Goal: Task Accomplishment & Management: Use online tool/utility

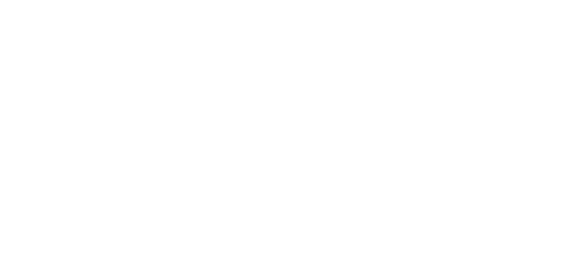
select select "*"
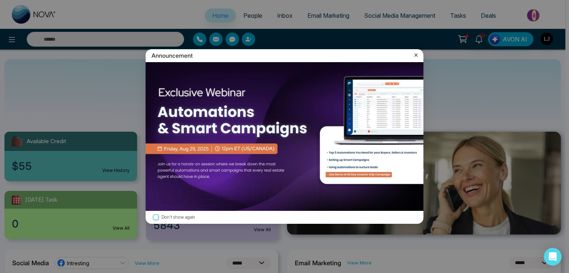
click at [418, 53] on icon at bounding box center [415, 54] width 7 height 7
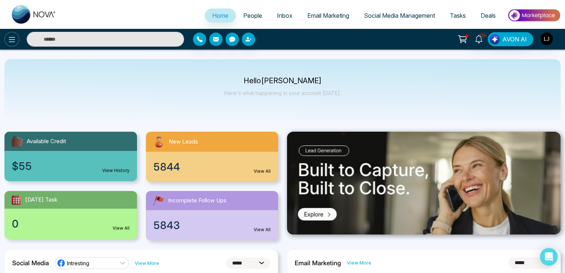
click at [10, 36] on icon at bounding box center [11, 39] width 9 height 9
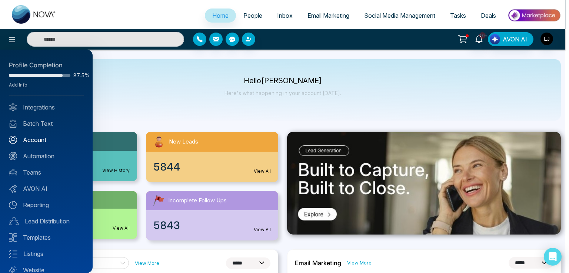
click at [40, 141] on link "Account" at bounding box center [46, 139] width 75 height 9
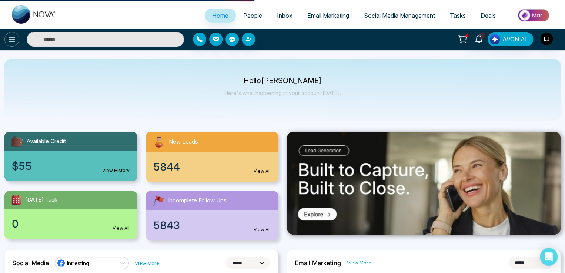
click at [13, 34] on button at bounding box center [11, 39] width 15 height 15
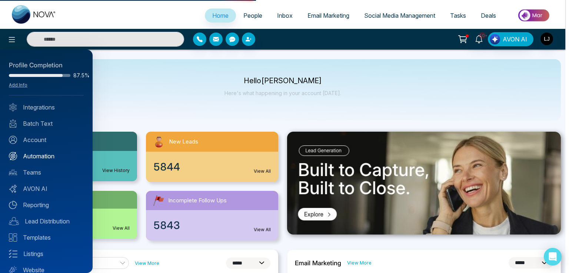
click at [41, 153] on link "Automation" at bounding box center [46, 156] width 75 height 9
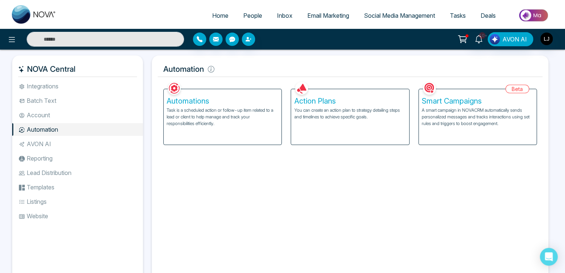
click at [341, 126] on div "Action Plans You can create an action plan to strategy detailing steps and time…" at bounding box center [350, 117] width 118 height 56
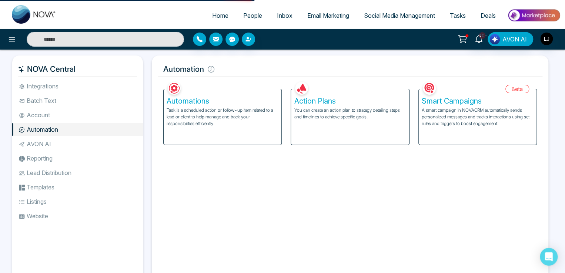
click at [315, 121] on div "Action Plans You can create an action plan to strategy detailing steps and time…" at bounding box center [350, 117] width 118 height 56
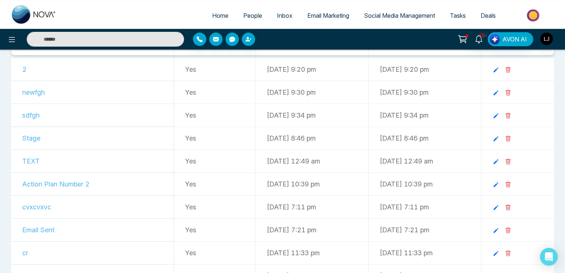
scroll to position [37, 0]
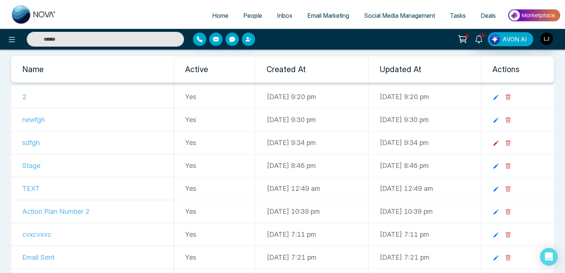
click at [499, 141] on icon at bounding box center [495, 143] width 7 height 7
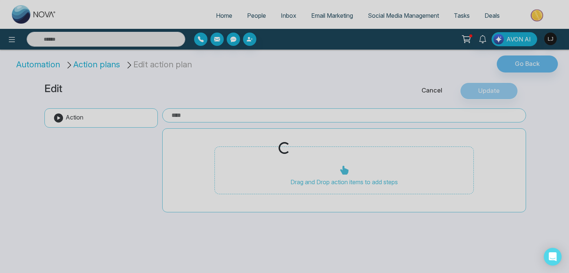
type input "*****"
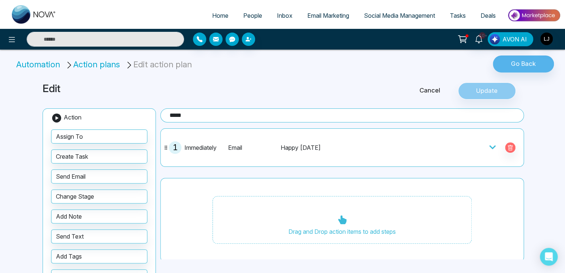
click at [489, 145] on icon at bounding box center [492, 147] width 6 height 4
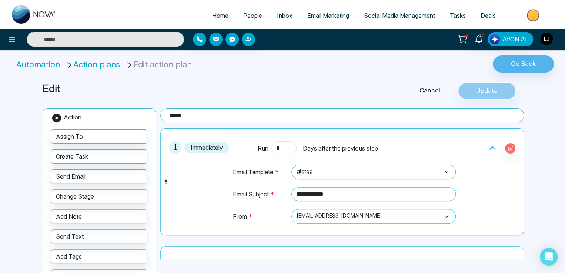
click at [89, 64] on li "Action plans" at bounding box center [93, 64] width 57 height 12
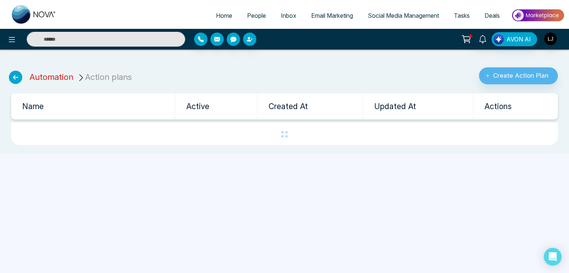
click at [56, 74] on link "Automation" at bounding box center [52, 77] width 44 height 10
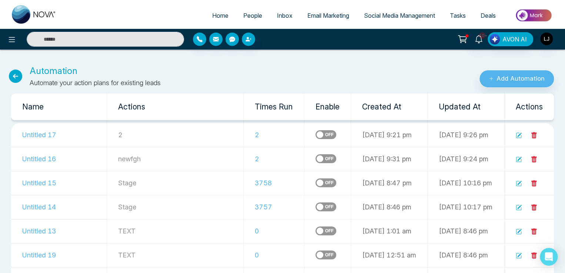
click at [315, 158] on label at bounding box center [325, 158] width 21 height 9
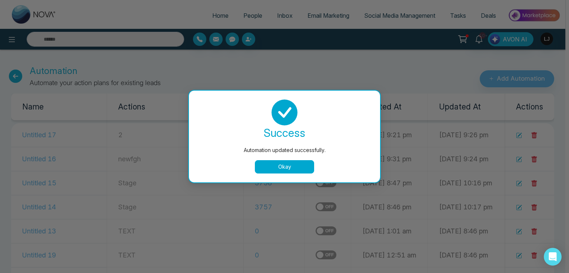
click at [284, 132] on div "success" at bounding box center [284, 133] width 173 height 15
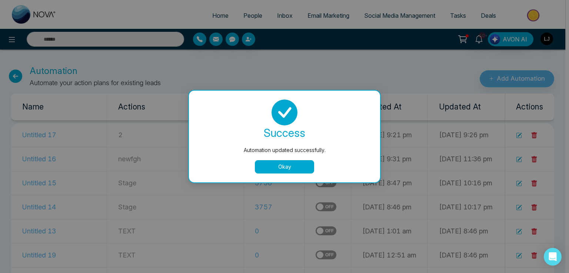
click at [284, 179] on div "success Automation updated successfully. Okay" at bounding box center [284, 137] width 191 height 92
click at [285, 163] on button "Okay" at bounding box center [284, 166] width 59 height 13
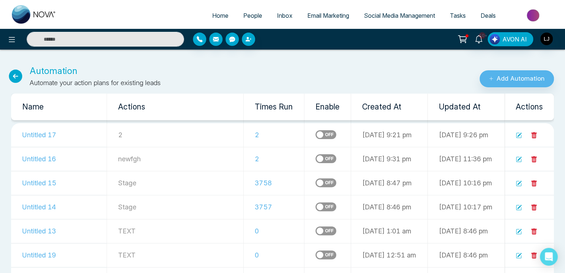
click at [315, 131] on label at bounding box center [325, 134] width 21 height 9
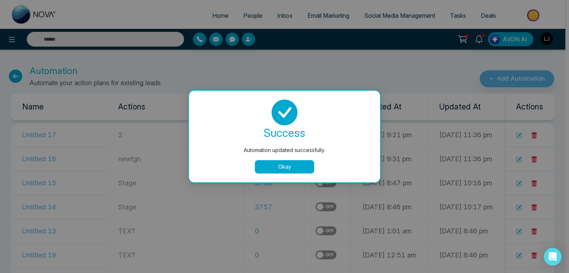
click at [274, 165] on button "Okay" at bounding box center [284, 166] width 59 height 13
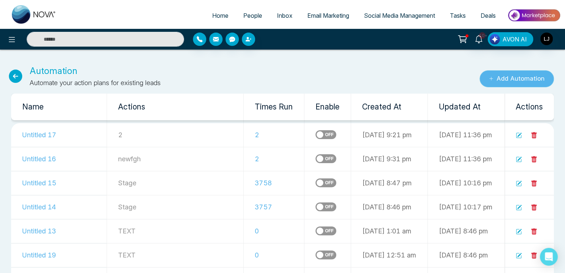
click at [514, 78] on button "Add Automation" at bounding box center [516, 78] width 74 height 17
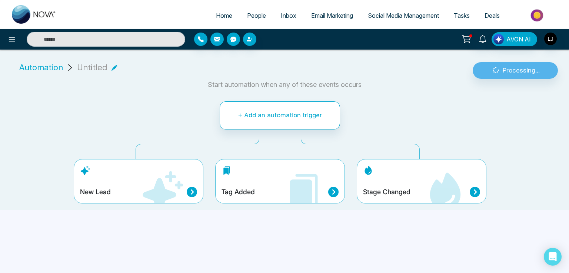
click at [398, 188] on h4 "Stage Changed" at bounding box center [386, 192] width 47 height 8
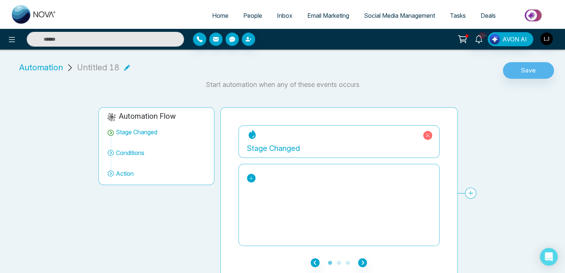
click at [250, 176] on icon at bounding box center [250, 178] width 5 height 5
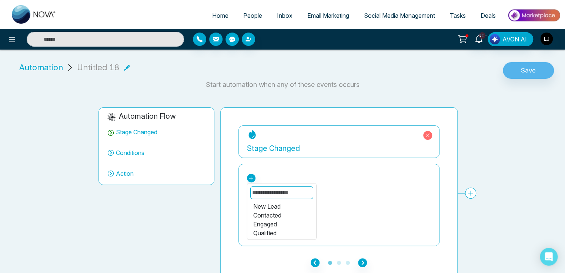
click at [268, 214] on div "Contacted" at bounding box center [281, 215] width 57 height 9
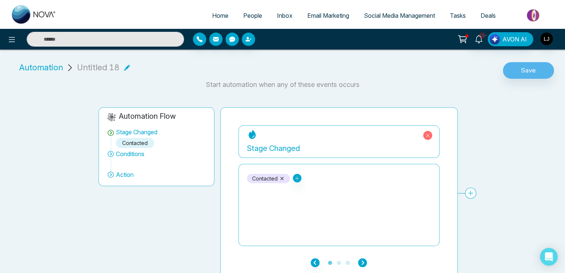
click at [363, 264] on icon "button" at bounding box center [362, 262] width 9 height 9
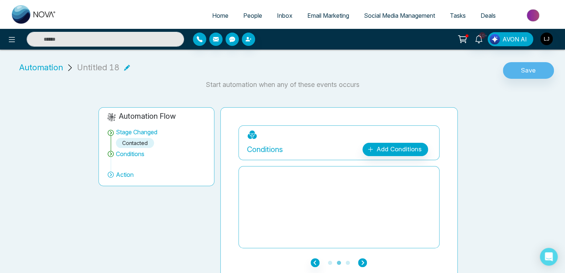
click at [363, 264] on icon "button" at bounding box center [362, 262] width 9 height 9
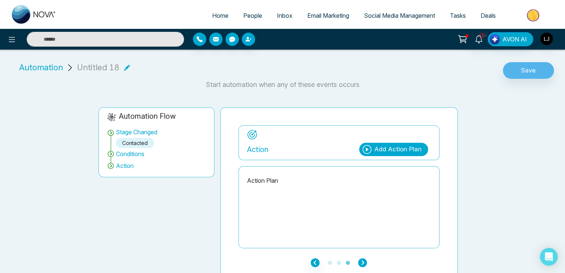
click at [363, 264] on icon "button" at bounding box center [362, 262] width 9 height 9
click at [391, 143] on div "Add Action Plan" at bounding box center [393, 149] width 69 height 13
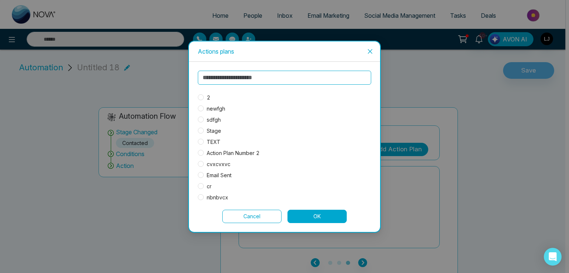
click at [218, 119] on span "sdfgh" at bounding box center [214, 120] width 20 height 8
click at [323, 211] on button "OK" at bounding box center [316, 216] width 59 height 13
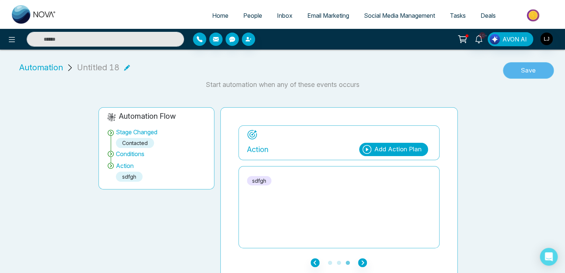
click at [523, 66] on button "Save" at bounding box center [528, 70] width 51 height 17
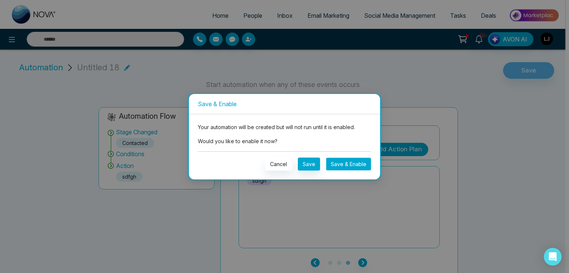
click at [334, 165] on button "Save & Enable" at bounding box center [348, 164] width 45 height 13
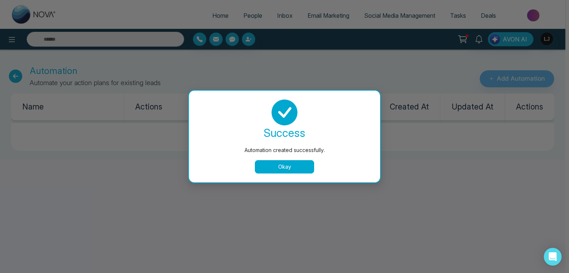
click at [249, 10] on div "Automation created successfully. success Automation created successfully. Okay" at bounding box center [284, 136] width 569 height 273
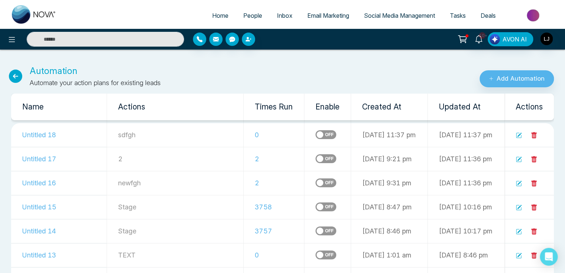
click at [249, 14] on span "People" at bounding box center [252, 15] width 19 height 7
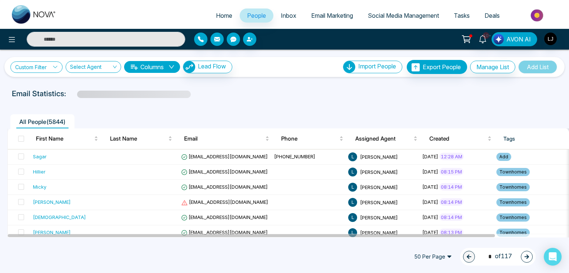
click at [44, 65] on link "Custom Filter" at bounding box center [36, 66] width 52 height 11
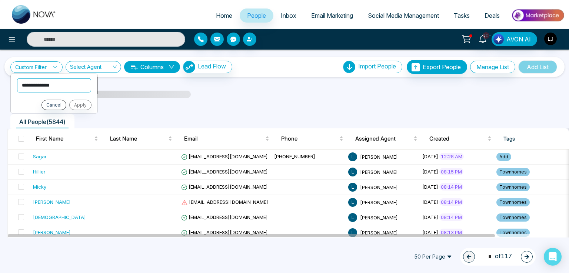
click at [52, 88] on select "**********" at bounding box center [54, 85] width 74 height 14
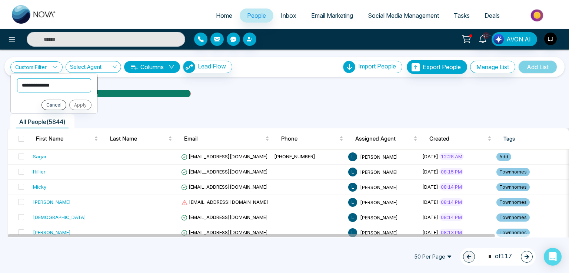
select select "****"
click at [17, 78] on select "**********" at bounding box center [54, 85] width 74 height 14
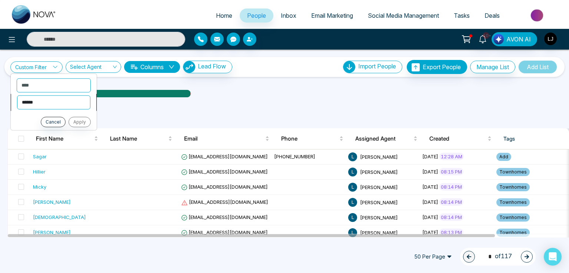
click at [42, 100] on select "**********" at bounding box center [53, 102] width 73 height 14
select select "*******"
click at [17, 95] on select "**********" at bounding box center [53, 102] width 73 height 14
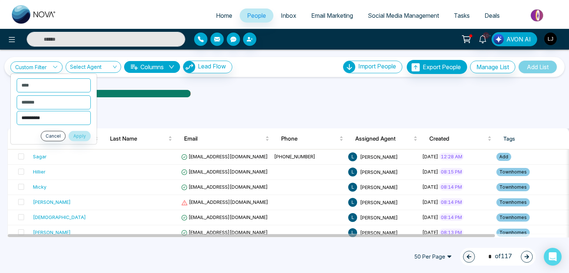
drag, startPoint x: 40, startPoint y: 107, endPoint x: 42, endPoint y: 115, distance: 7.6
click at [42, 115] on select "**********" at bounding box center [54, 118] width 74 height 14
select select "**********"
click at [17, 111] on select "**********" at bounding box center [54, 118] width 74 height 14
click at [77, 133] on button "Apply" at bounding box center [79, 136] width 22 height 10
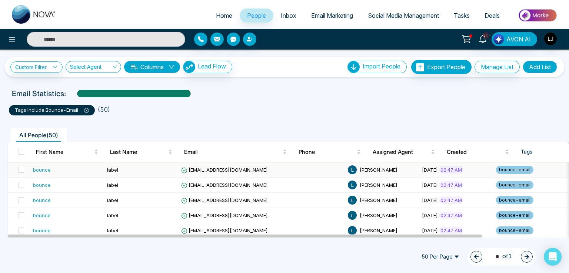
click at [203, 168] on span "bounce+label40@simulator.amazonses.com" at bounding box center [224, 170] width 87 height 6
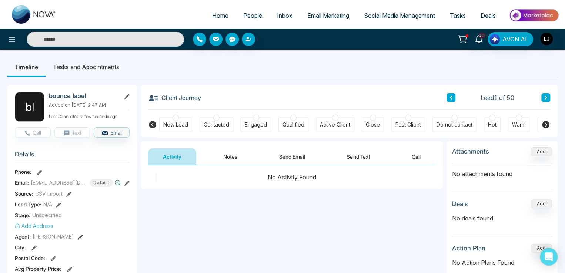
click at [247, 14] on span "People" at bounding box center [252, 15] width 19 height 7
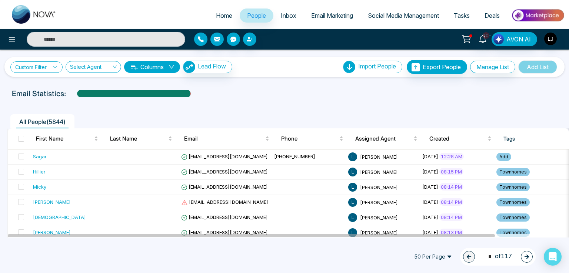
click at [36, 71] on link "Custom Filter" at bounding box center [36, 66] width 52 height 11
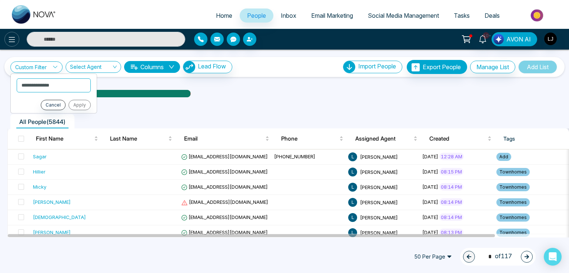
click at [14, 37] on icon at bounding box center [11, 39] width 9 height 9
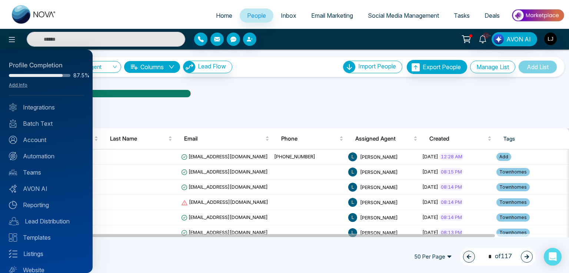
click at [118, 39] on div at bounding box center [284, 136] width 569 height 273
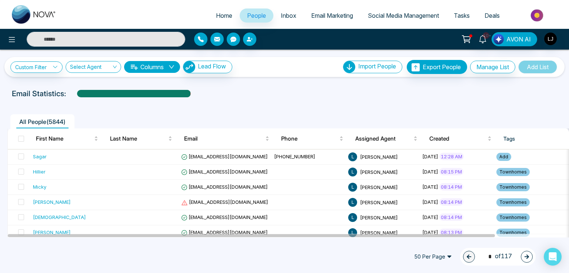
click at [114, 38] on input "text" at bounding box center [106, 39] width 158 height 15
click at [76, 35] on input "****" at bounding box center [106, 39] width 158 height 15
type input "****"
click at [552, 36] on img "button" at bounding box center [550, 39] width 13 height 13
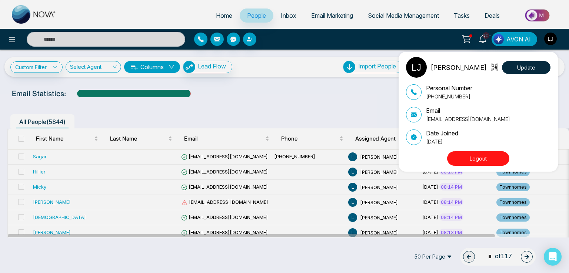
type input "****"
click at [250, 38] on div "Lokesh Joshi Update Personal Number +918421020309 Email lokeshjoshi6454@gmail.c…" at bounding box center [284, 136] width 569 height 273
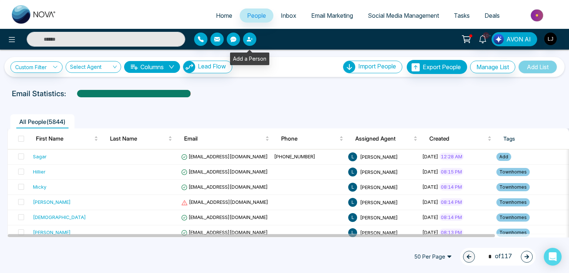
click at [252, 40] on icon "button" at bounding box center [250, 39] width 6 height 6
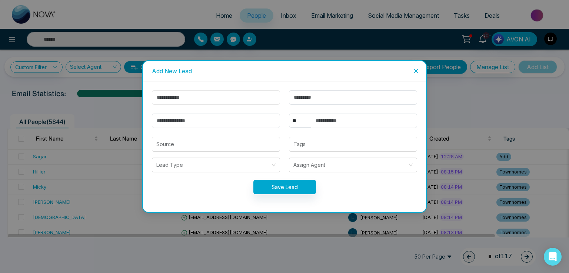
click at [187, 96] on input "text" at bounding box center [216, 97] width 128 height 14
type input "****"
type input "******"
click at [191, 122] on input "email" at bounding box center [216, 121] width 128 height 14
type input "****"
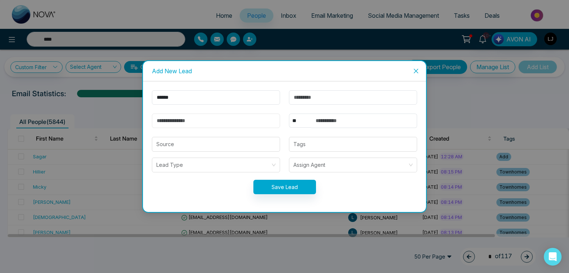
type input "**********"
drag, startPoint x: 238, startPoint y: 121, endPoint x: 124, endPoint y: 112, distance: 115.1
click at [124, 112] on div "**********" at bounding box center [284, 136] width 569 height 273
type input "****"
click at [163, 121] on input "email" at bounding box center [216, 121] width 128 height 14
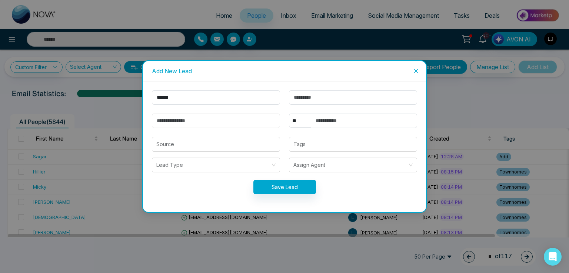
type input "****"
type input "**********"
click at [172, 120] on input "**********" at bounding box center [216, 121] width 128 height 14
type input "**********"
type input "****"
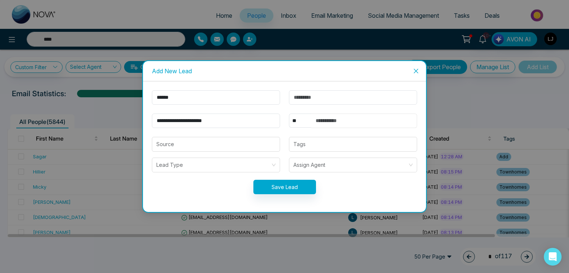
click at [322, 120] on input "text" at bounding box center [364, 121] width 106 height 14
type input "****"
type input "**********"
click at [300, 185] on button "Save Lead" at bounding box center [284, 187] width 63 height 14
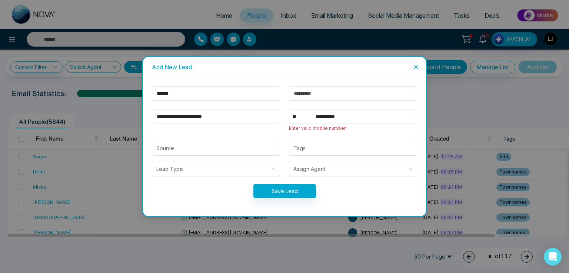
drag, startPoint x: 307, startPoint y: 113, endPoint x: 307, endPoint y: 119, distance: 6.7
click at [307, 113] on select "** **** *** *** *** **** ***" at bounding box center [300, 117] width 22 height 14
select select "***"
click at [289, 110] on select "** **** *** *** *** **** ***" at bounding box center [300, 117] width 22 height 14
click at [293, 185] on button "Save Lead" at bounding box center [284, 191] width 63 height 14
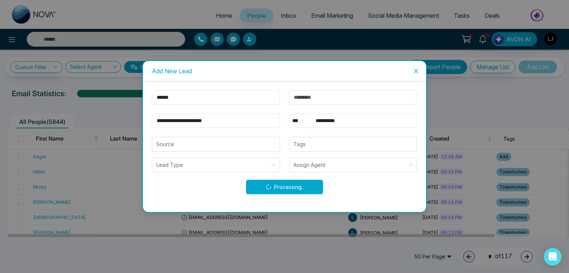
type input "****"
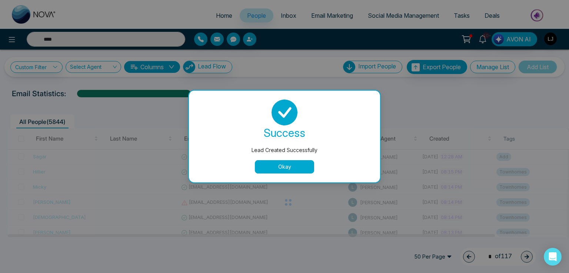
click at [292, 163] on button "Okay" at bounding box center [284, 166] width 59 height 13
type input "****"
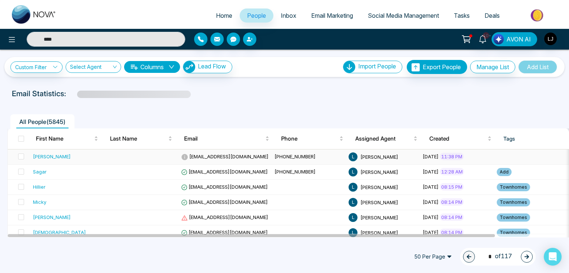
click at [219, 155] on span "[EMAIL_ADDRESS][DOMAIN_NAME]" at bounding box center [224, 157] width 87 height 6
type input "****"
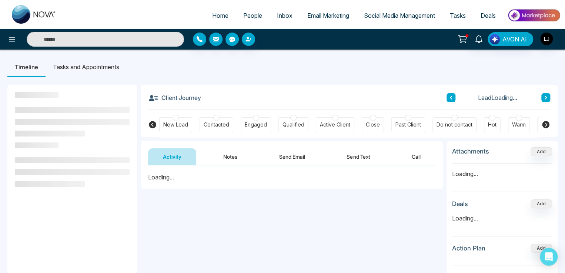
click at [303, 159] on button "Send Email" at bounding box center [292, 156] width 56 height 17
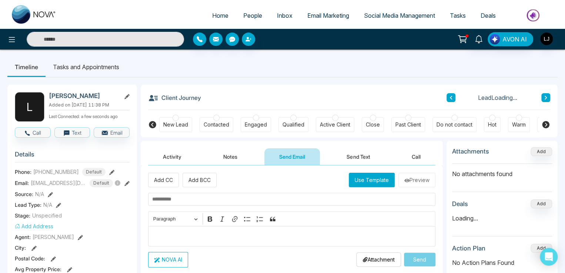
click at [373, 175] on button "Use Template" at bounding box center [372, 180] width 46 height 14
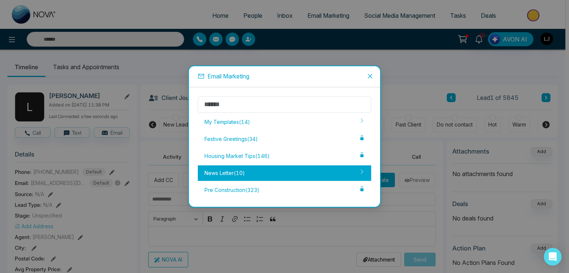
click at [291, 170] on div "News Letter ( 10 )" at bounding box center [284, 173] width 173 height 16
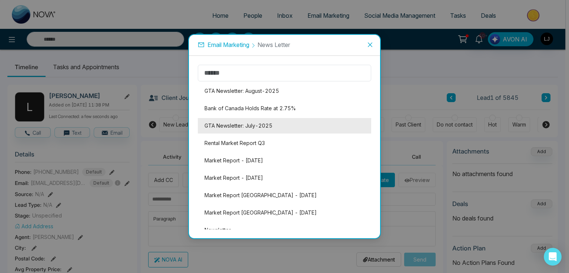
click at [241, 131] on li "GTA Newsletter: July-2025" at bounding box center [284, 126] width 173 height 16
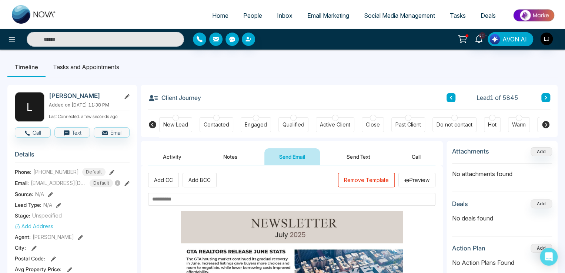
click at [237, 195] on input "text" at bounding box center [291, 199] width 287 height 13
click at [232, 198] on input "text" at bounding box center [291, 199] width 287 height 13
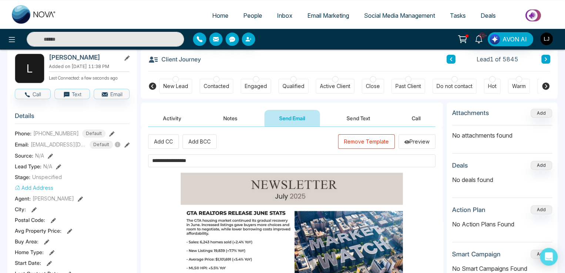
scroll to position [259, 0]
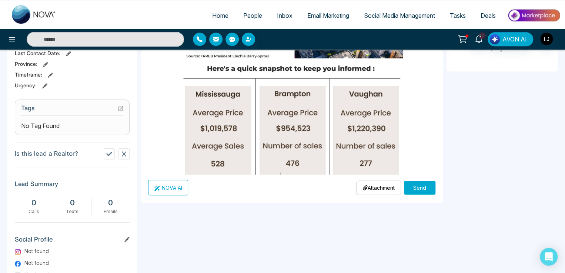
type input "**********"
click at [403, 180] on div "Attachment Choose File Send" at bounding box center [395, 188] width 79 height 16
click at [424, 189] on button "Send" at bounding box center [419, 188] width 31 height 14
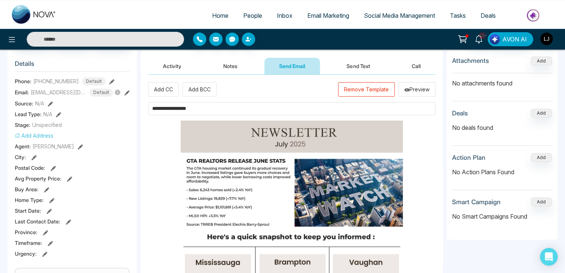
scroll to position [0, 0]
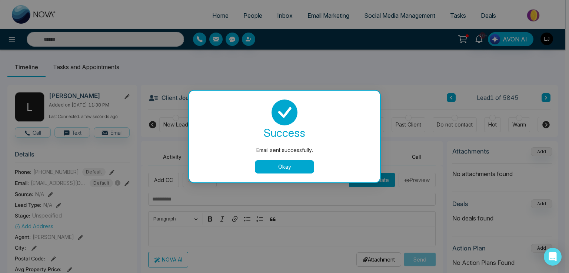
click at [295, 167] on button "Okay" at bounding box center [284, 166] width 59 height 13
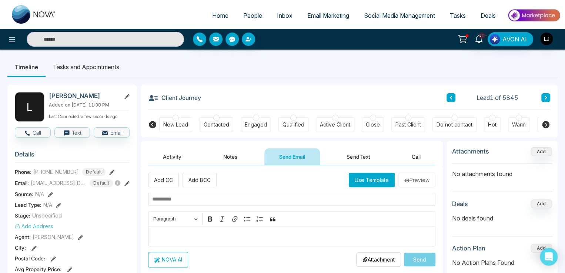
click at [206, 123] on div "Contacted" at bounding box center [217, 124] width 26 height 7
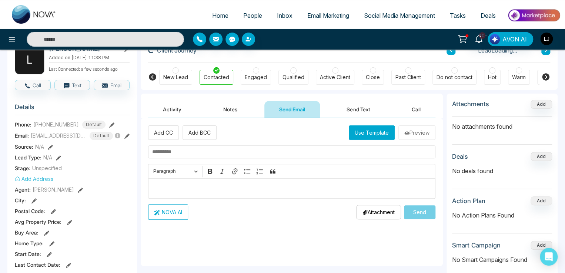
scroll to position [148, 0]
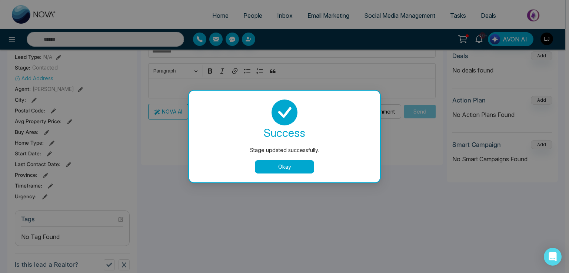
click at [281, 171] on button "Okay" at bounding box center [284, 166] width 59 height 13
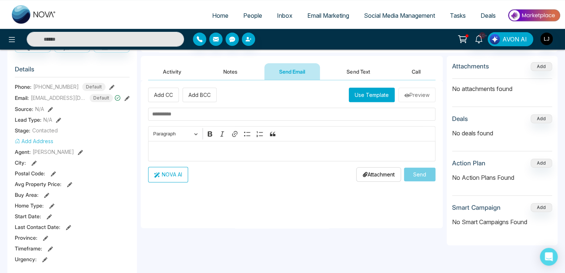
scroll to position [74, 0]
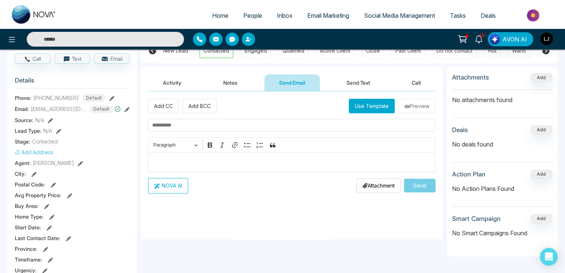
click at [174, 84] on button "Activity" at bounding box center [172, 82] width 48 height 17
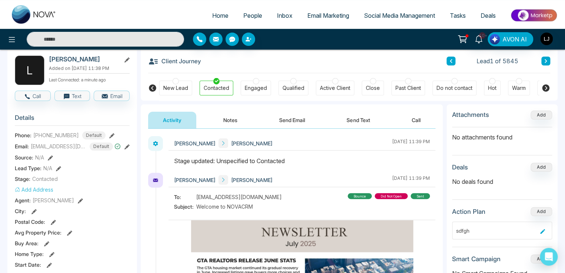
scroll to position [74, 0]
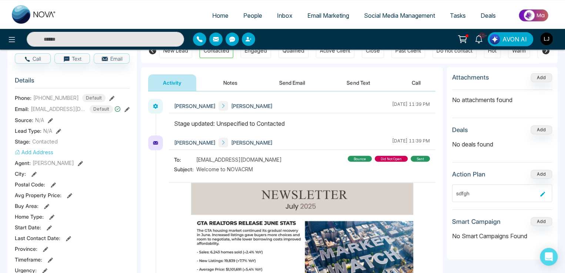
click at [235, 82] on button "Notes" at bounding box center [230, 82] width 44 height 17
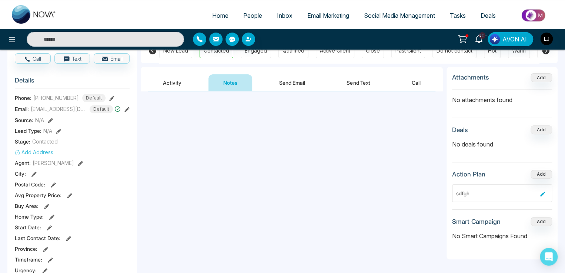
click at [168, 83] on button "Activity" at bounding box center [172, 82] width 48 height 17
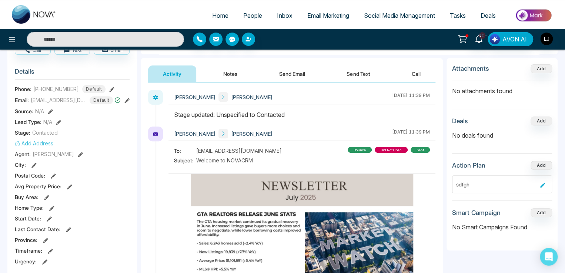
scroll to position [37, 0]
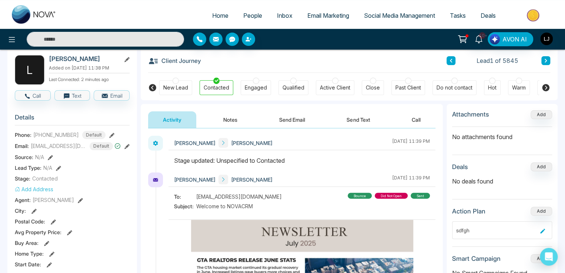
click at [238, 116] on button "Notes" at bounding box center [230, 119] width 44 height 17
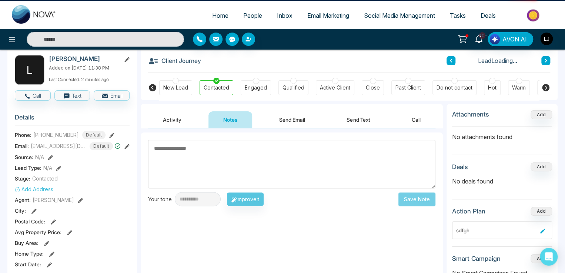
click at [289, 116] on button "Send Email" at bounding box center [292, 119] width 56 height 17
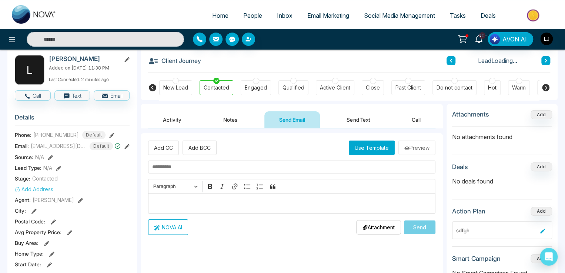
click at [352, 116] on button "Send Text" at bounding box center [358, 119] width 53 height 17
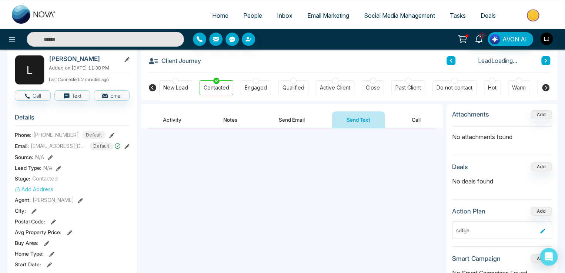
click at [414, 117] on button "Call" at bounding box center [416, 119] width 39 height 17
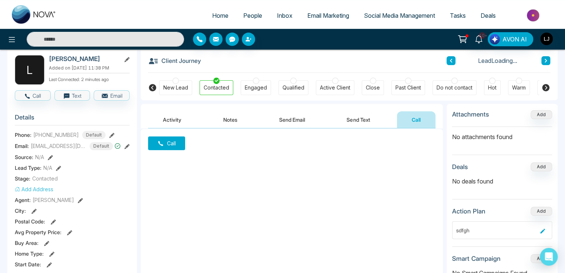
click at [344, 116] on button "Send Text" at bounding box center [358, 119] width 53 height 17
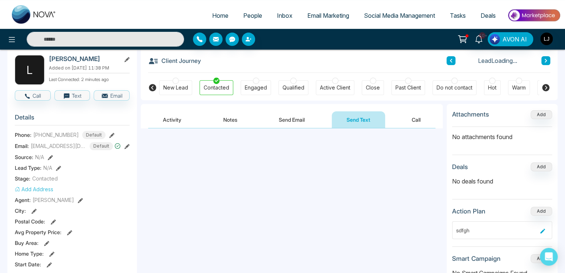
drag, startPoint x: 290, startPoint y: 115, endPoint x: 259, endPoint y: 117, distance: 31.2
click at [289, 115] on button "Send Email" at bounding box center [292, 119] width 56 height 17
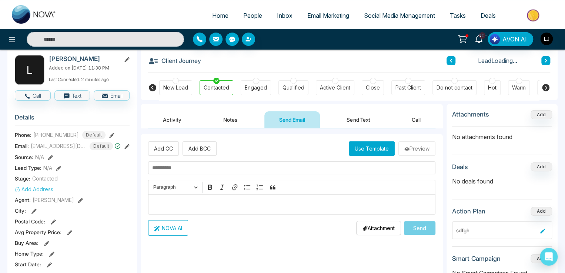
click at [247, 119] on button "Notes" at bounding box center [230, 119] width 44 height 17
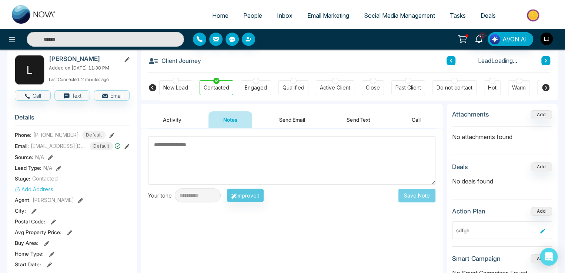
click at [185, 121] on div "Activity Notes Send Email Send Text Call" at bounding box center [291, 119] width 287 height 17
drag, startPoint x: 237, startPoint y: 117, endPoint x: 284, endPoint y: 118, distance: 46.3
click at [241, 118] on button "Notes" at bounding box center [230, 119] width 44 height 17
click at [308, 117] on button "Send Email" at bounding box center [292, 119] width 56 height 17
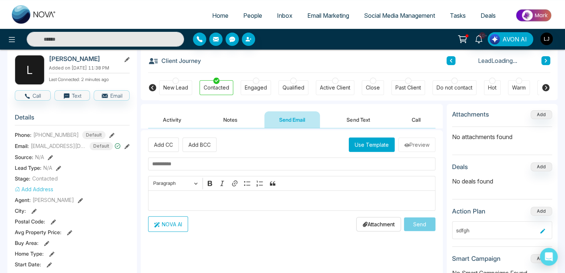
click at [373, 115] on button "Send Text" at bounding box center [358, 119] width 53 height 17
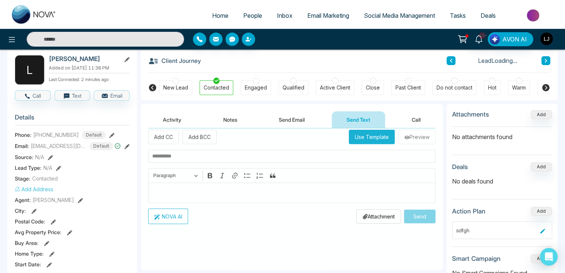
click at [411, 115] on button "Call" at bounding box center [416, 119] width 39 height 17
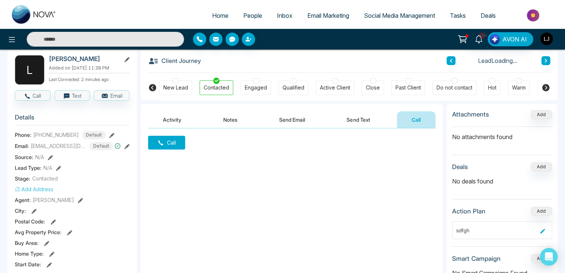
click at [188, 117] on button "Activity" at bounding box center [172, 119] width 48 height 17
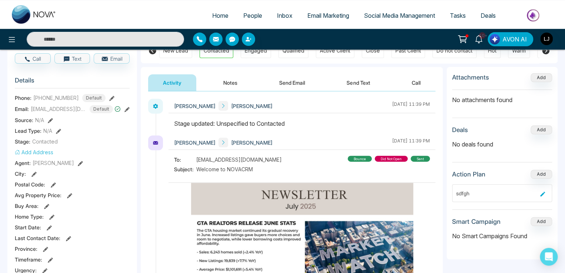
scroll to position [37, 0]
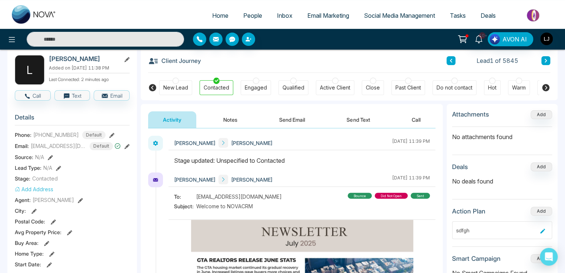
click at [231, 119] on button "Notes" at bounding box center [230, 119] width 44 height 17
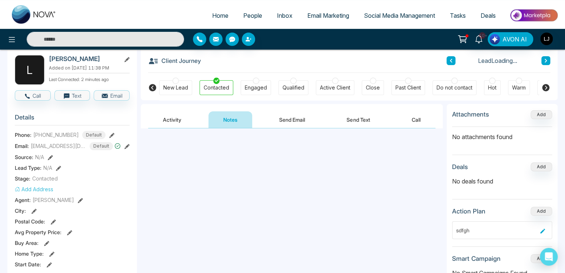
click at [190, 116] on button "Activity" at bounding box center [172, 119] width 48 height 17
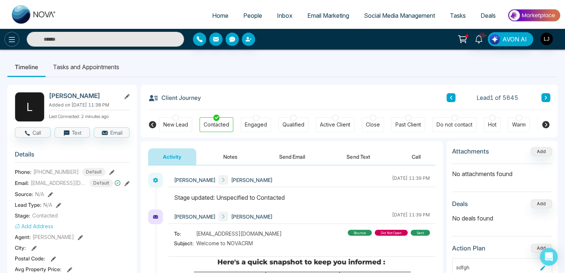
click at [15, 36] on icon at bounding box center [11, 39] width 9 height 9
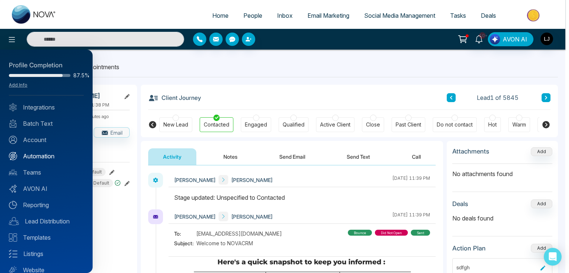
click at [41, 158] on link "Automation" at bounding box center [46, 156] width 75 height 9
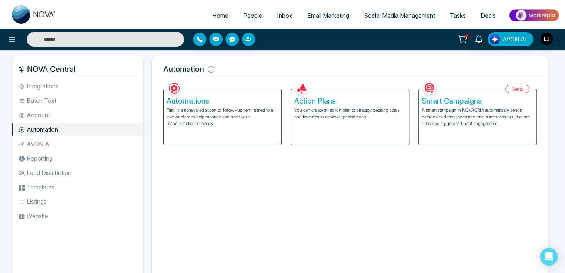
click at [195, 130] on div "Automations Task is a scheduled action or follow-up item related to a lead or c…" at bounding box center [223, 117] width 118 height 56
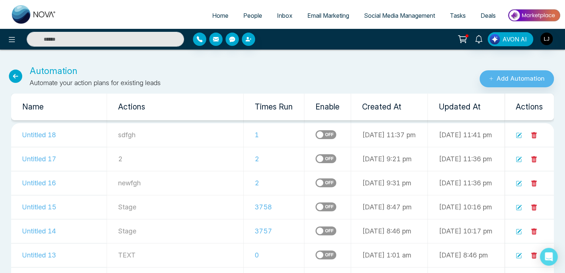
click at [246, 10] on link "People" at bounding box center [253, 16] width 34 height 14
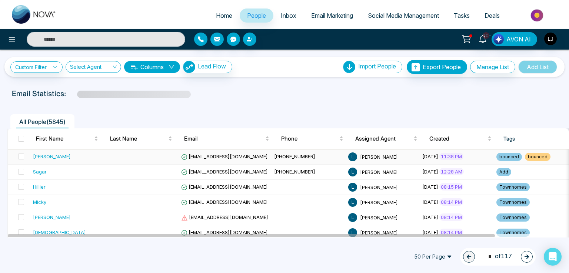
click at [209, 154] on span "[EMAIL_ADDRESS][DOMAIN_NAME]" at bounding box center [224, 157] width 87 height 6
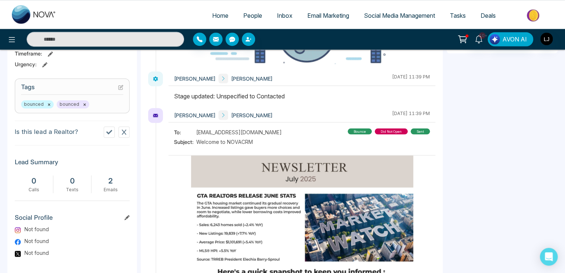
scroll to position [296, 0]
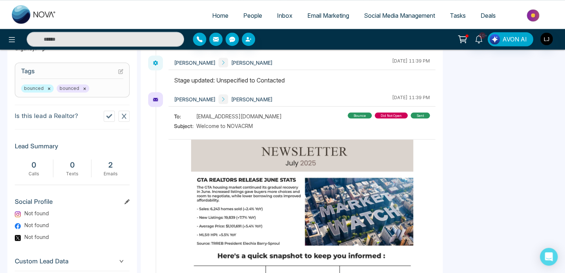
click at [377, 11] on link "Social Media Management" at bounding box center [400, 16] width 86 height 14
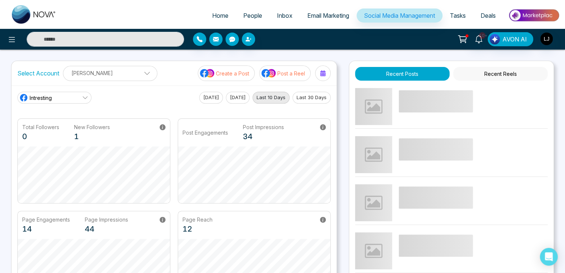
click at [227, 70] on p "Create a Post" at bounding box center [232, 74] width 33 height 8
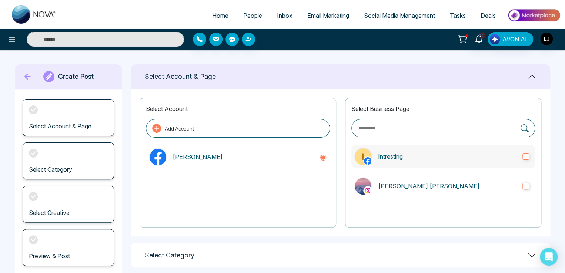
click at [392, 153] on p "Intresting" at bounding box center [447, 156] width 138 height 9
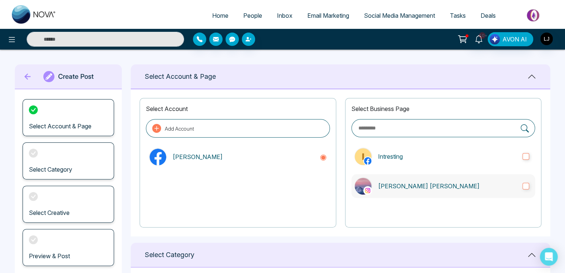
click at [415, 178] on label "[PERSON_NAME] [PERSON_NAME]" at bounding box center [443, 186] width 184 height 24
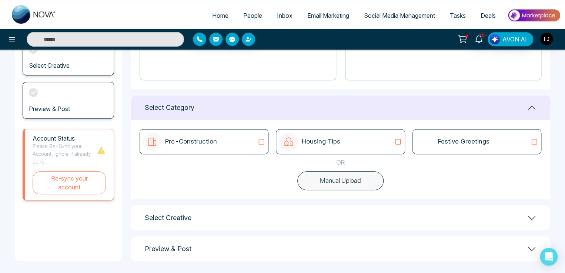
scroll to position [148, 0]
click at [380, 139] on div "Housing Tips" at bounding box center [340, 141] width 122 height 19
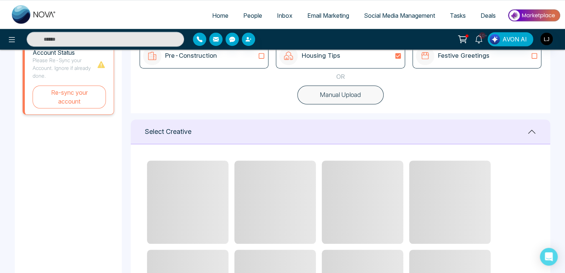
scroll to position [298, 0]
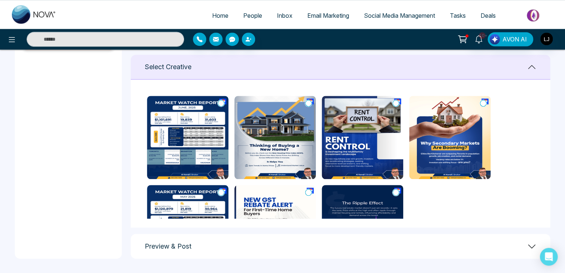
click at [225, 101] on img at bounding box center [187, 137] width 81 height 83
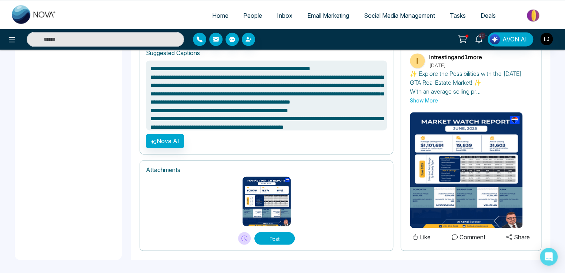
scroll to position [523, 0]
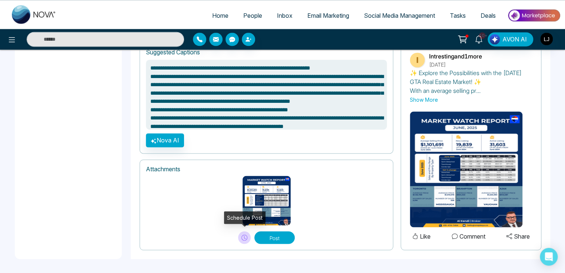
click at [245, 236] on icon at bounding box center [244, 238] width 6 height 6
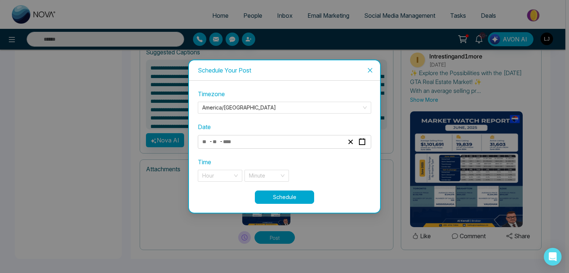
click at [222, 152] on div "Timezone America/Toronto Date - - Time Hour Minute" at bounding box center [284, 140] width 173 height 101
click at [222, 145] on span "-" at bounding box center [221, 141] width 3 height 9
click at [228, 140] on input "number" at bounding box center [230, 142] width 16 height 10
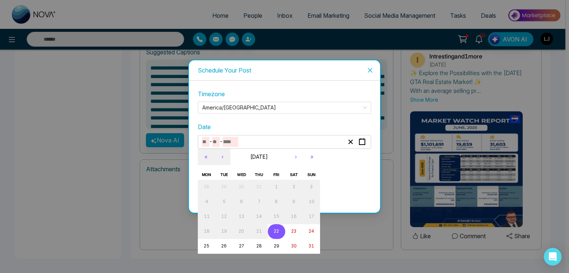
type textarea "**********"
click at [277, 246] on abbr "29" at bounding box center [277, 246] width 6 height 5
type input "*"
type input "**"
type input "****"
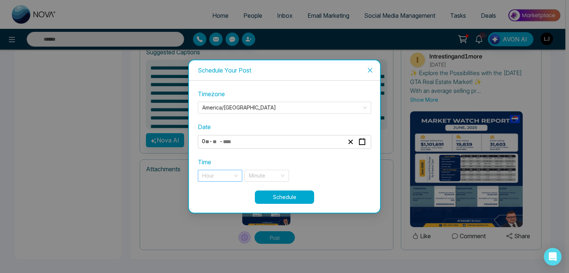
click at [225, 173] on input "search" at bounding box center [217, 175] width 30 height 11
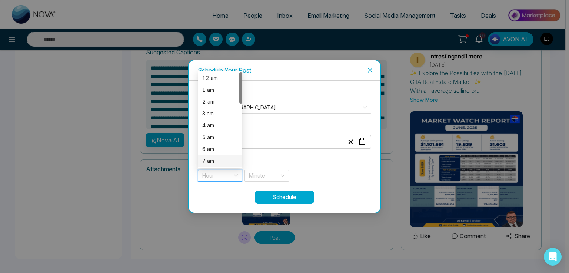
click at [212, 157] on div "7 am" at bounding box center [220, 161] width 36 height 8
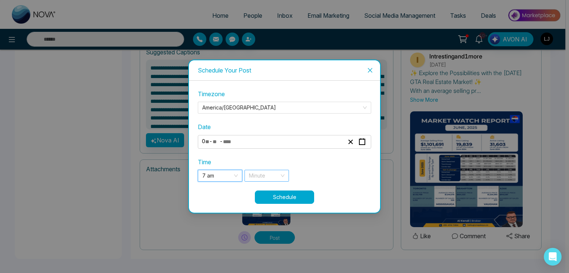
click at [258, 170] on input "search" at bounding box center [264, 175] width 30 height 11
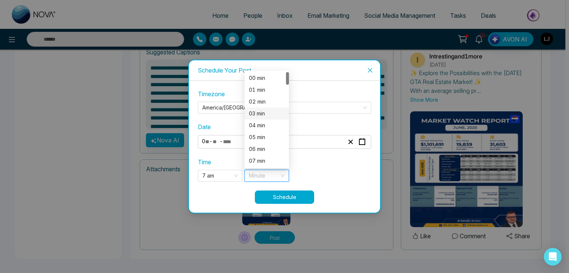
click at [262, 111] on div "03 min" at bounding box center [267, 114] width 36 height 8
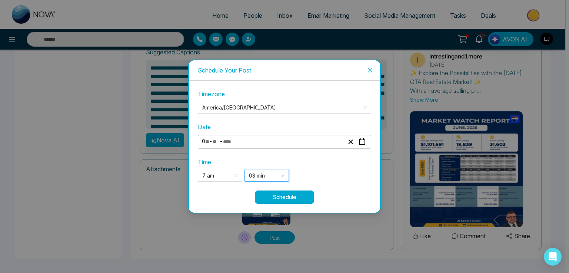
click at [266, 194] on button "Schedule" at bounding box center [284, 197] width 59 height 13
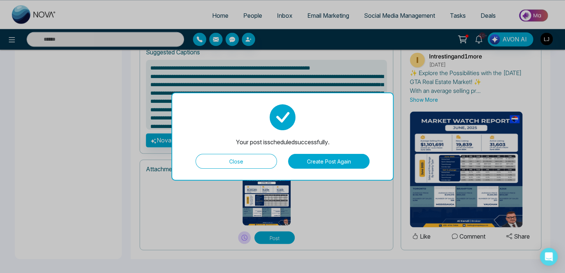
click at [257, 163] on button "Close" at bounding box center [235, 161] width 81 height 15
type textarea "**********"
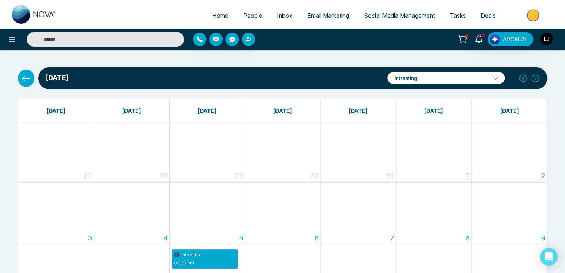
click at [451, 13] on span "Tasks" at bounding box center [458, 15] width 16 height 7
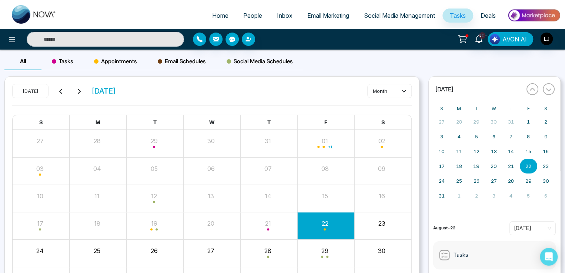
click at [266, 60] on span "Social Media Schedules" at bounding box center [260, 61] width 66 height 9
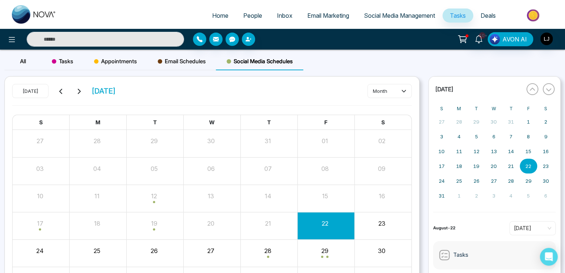
click at [392, 11] on link "Social Media Management" at bounding box center [400, 16] width 86 height 14
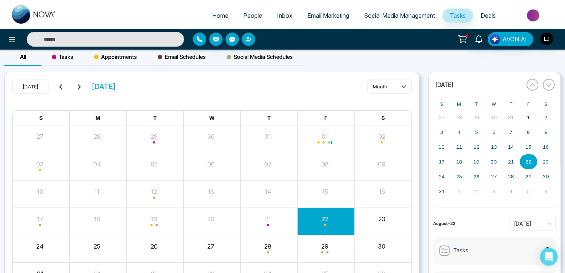
scroll to position [55, 0]
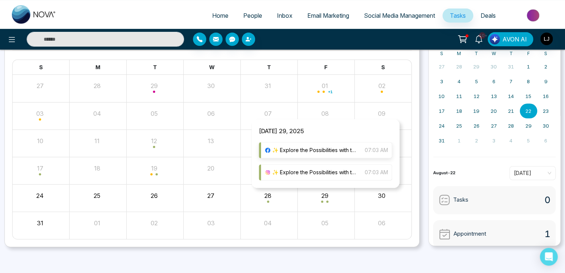
click at [315, 148] on span "✨ Explore the Possibilities with the [DATE] GTA Real Estate Market! ✨ With an a…" at bounding box center [314, 150] width 85 height 8
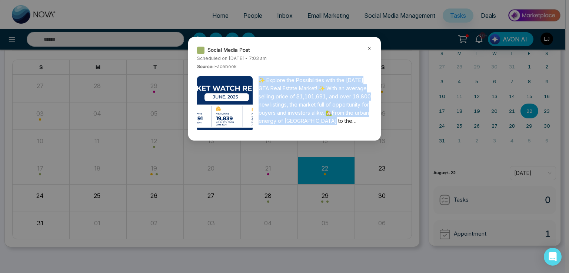
drag, startPoint x: 257, startPoint y: 78, endPoint x: 359, endPoint y: 122, distance: 110.9
click at [359, 122] on div "✨ Explore the Possibilities with the [DATE] GTA Real Estate Market! ✨ With an a…" at bounding box center [284, 104] width 175 height 56
copy span "✨ Explore the Possibilities with the June 2025 GTA Real Estate Market! ✨ With a…"
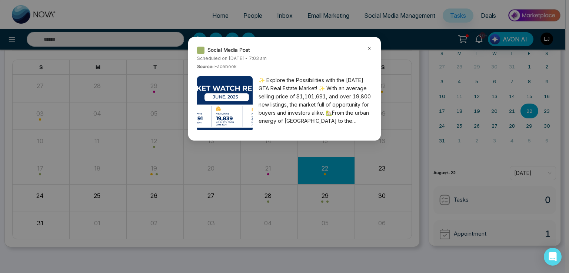
click at [138, 10] on div "Social Media Post Scheduled on Friday August-29-2025 • 7:03 am Source: facebook…" at bounding box center [284, 136] width 569 height 273
click at [367, 48] on icon at bounding box center [369, 48] width 5 height 5
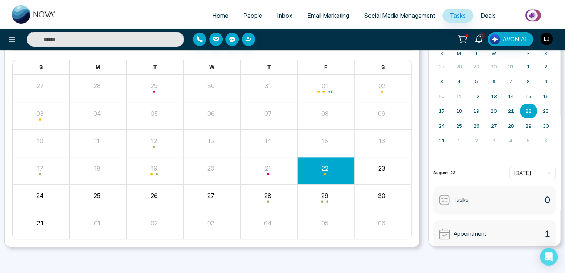
click at [378, 20] on link "Social Media Management" at bounding box center [400, 16] width 86 height 14
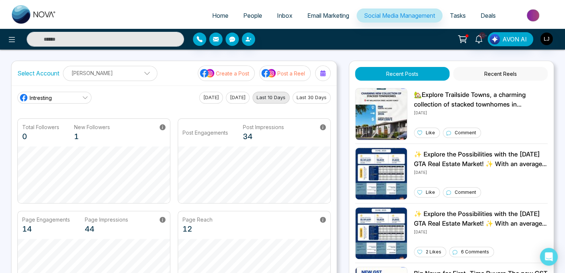
click at [284, 73] on p "Post a Reel" at bounding box center [291, 74] width 28 height 8
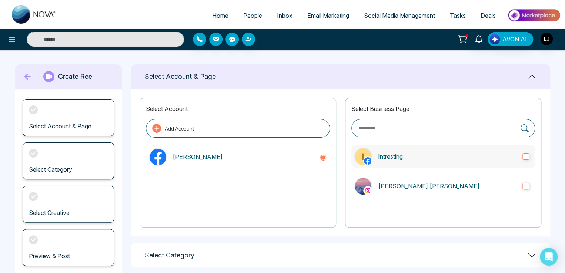
click at [418, 164] on label "Intresting" at bounding box center [443, 157] width 184 height 24
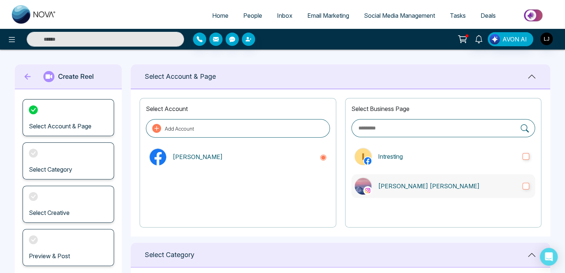
click at [415, 183] on p "[PERSON_NAME] [PERSON_NAME]" at bounding box center [447, 186] width 138 height 9
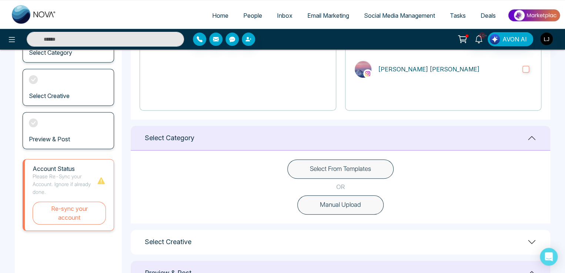
scroll to position [259, 0]
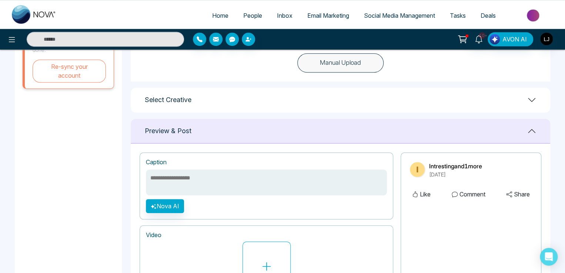
click at [222, 179] on textarea at bounding box center [266, 183] width 241 height 26
paste textarea "**********"
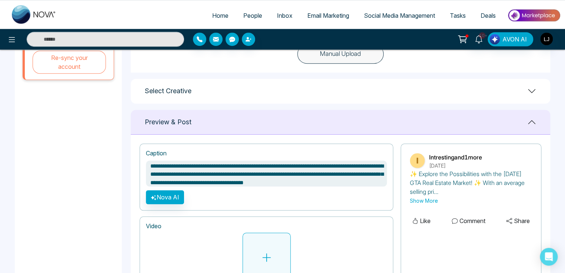
scroll to position [296, 0]
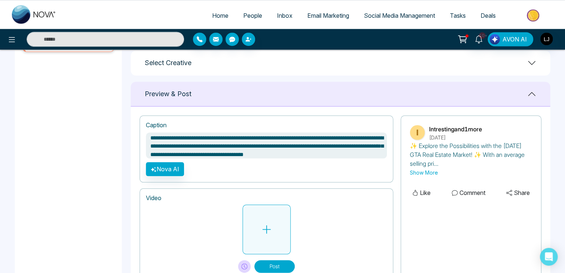
type textarea "**********"
click at [264, 237] on button at bounding box center [266, 230] width 48 height 50
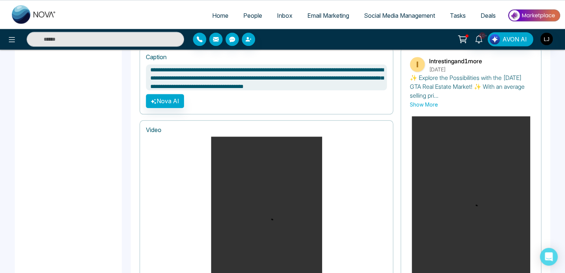
scroll to position [487, 0]
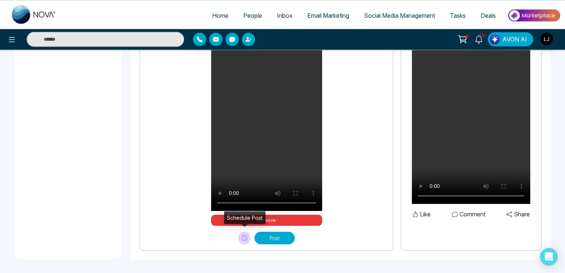
click at [249, 237] on button at bounding box center [244, 238] width 13 height 13
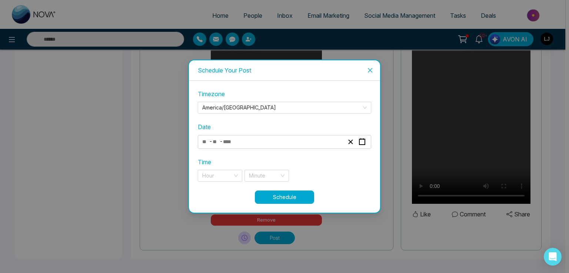
click at [220, 147] on div "- -" at bounding box center [284, 142] width 173 height 14
click at [221, 141] on span "-" at bounding box center [221, 141] width 3 height 9
click at [239, 140] on div "- -" at bounding box center [273, 142] width 144 height 10
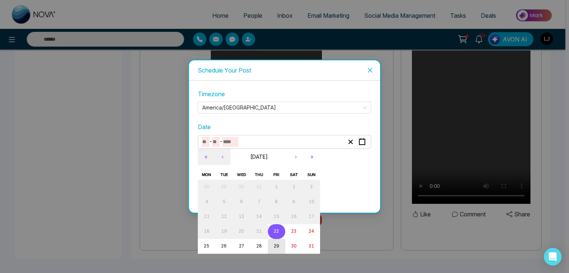
click at [278, 245] on abbr "29" at bounding box center [277, 246] width 6 height 5
type input "*"
type input "**"
type input "****"
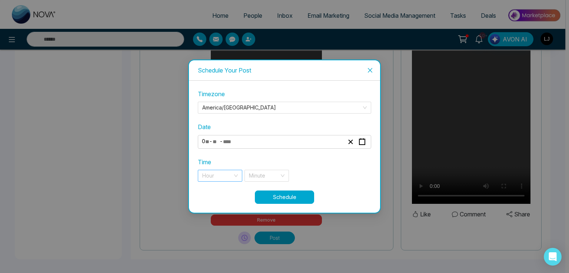
click at [218, 174] on input "search" at bounding box center [217, 175] width 30 height 11
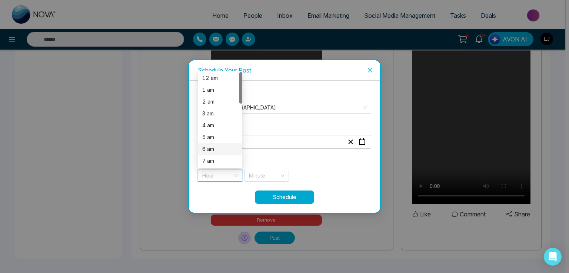
click at [211, 153] on div "6 am" at bounding box center [220, 149] width 44 height 12
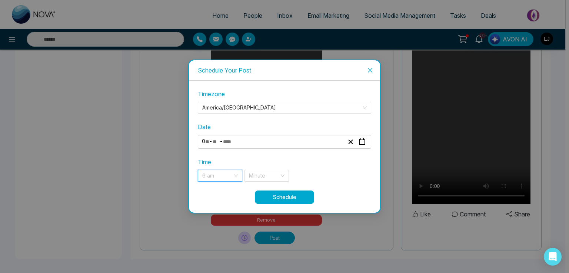
click at [212, 172] on span "6 am" at bounding box center [220, 175] width 36 height 11
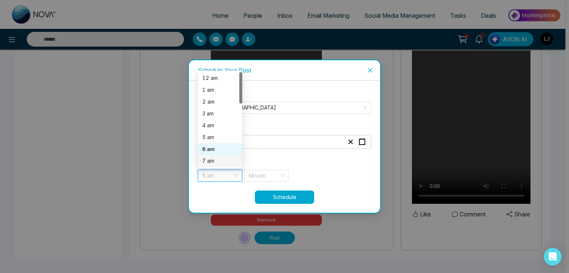
click at [211, 164] on div "7 am" at bounding box center [220, 161] width 36 height 8
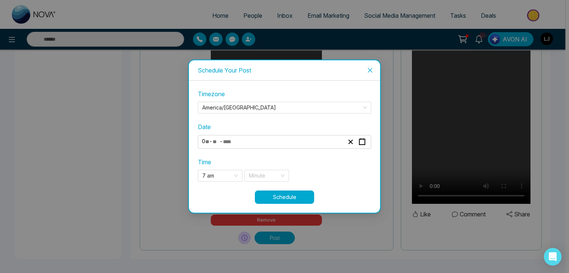
click at [259, 185] on div "**********" at bounding box center [284, 140] width 173 height 101
click at [259, 178] on input "search" at bounding box center [264, 175] width 30 height 11
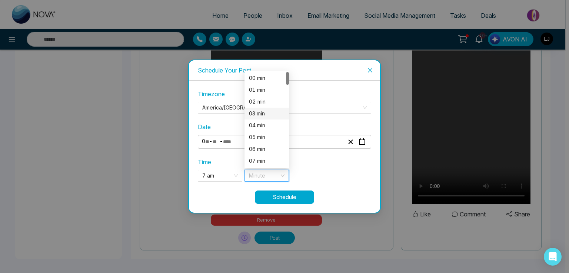
click at [255, 113] on div "03 min" at bounding box center [267, 114] width 36 height 8
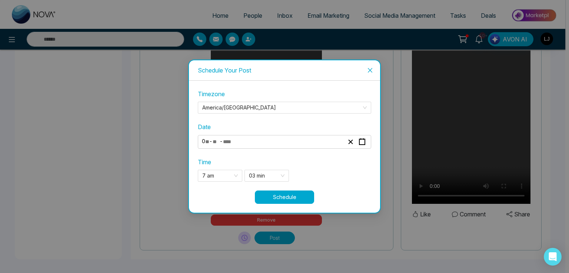
click at [275, 194] on button "Schedule" at bounding box center [284, 197] width 59 height 13
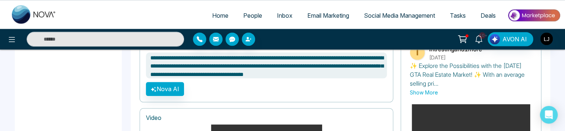
scroll to position [629, 0]
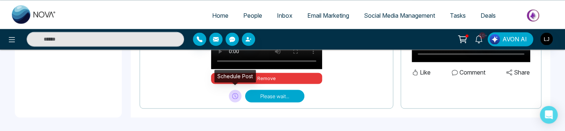
click at [237, 94] on icon at bounding box center [235, 96] width 6 height 6
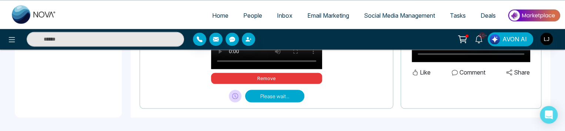
click at [266, 93] on button "Please wait..." at bounding box center [274, 96] width 59 height 13
click at [240, 93] on button at bounding box center [235, 96] width 13 height 13
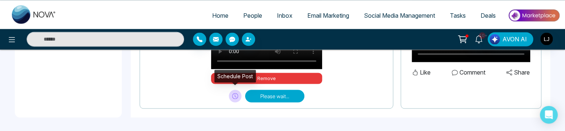
drag, startPoint x: 269, startPoint y: 93, endPoint x: 230, endPoint y: 95, distance: 39.7
click at [267, 94] on button "Please wait..." at bounding box center [274, 96] width 59 height 13
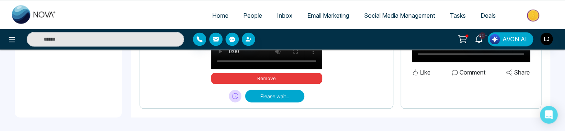
drag, startPoint x: 224, startPoint y: 96, endPoint x: 230, endPoint y: 96, distance: 6.7
click at [225, 96] on div "Please wait..." at bounding box center [266, 93] width 241 height 19
click at [255, 96] on button "Please wait..." at bounding box center [274, 96] width 59 height 13
click at [235, 96] on icon at bounding box center [235, 96] width 6 height 6
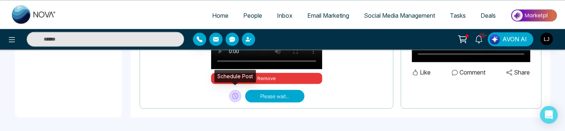
drag, startPoint x: 259, startPoint y: 95, endPoint x: 243, endPoint y: 95, distance: 15.9
click at [255, 95] on button "Please wait..." at bounding box center [274, 96] width 59 height 13
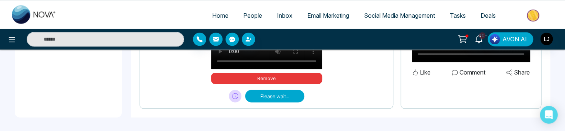
click at [234, 96] on icon at bounding box center [235, 96] width 6 height 6
click at [257, 97] on button "Please wait..." at bounding box center [274, 96] width 59 height 13
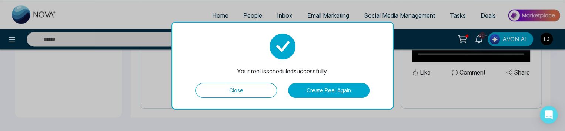
click at [230, 87] on button "Close" at bounding box center [235, 90] width 81 height 15
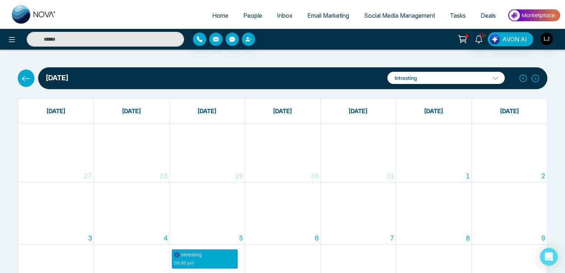
click at [458, 17] on span "Tasks" at bounding box center [458, 15] width 16 height 7
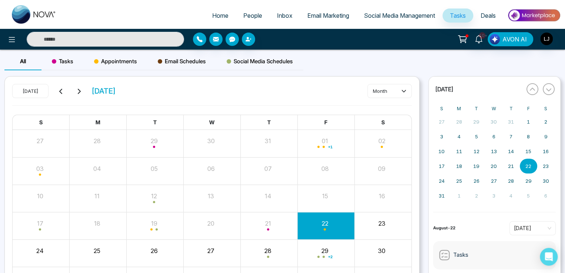
click at [258, 64] on span "Social Media Schedules" at bounding box center [260, 61] width 66 height 9
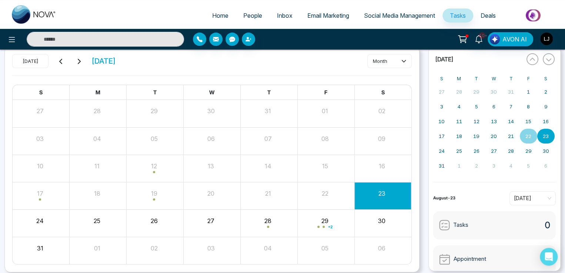
scroll to position [55, 0]
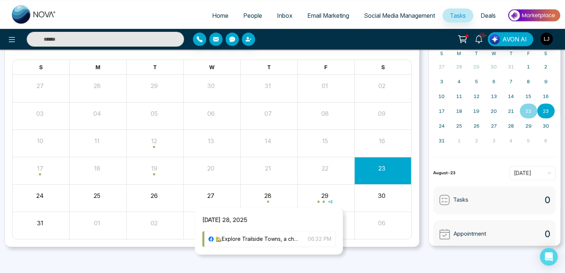
click at [269, 200] on div "Month View" at bounding box center [268, 198] width 57 height 18
click at [251, 237] on span "🏡Explore Trailside Towns, a charming collection of stacked townhomes in [GEOGRA…" at bounding box center [257, 239] width 85 height 8
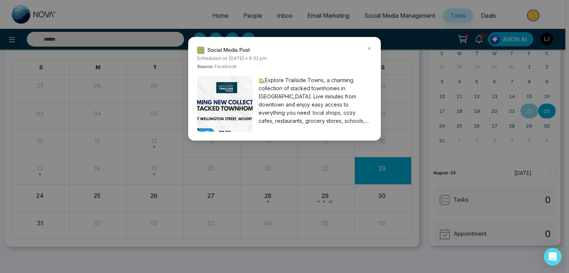
click at [372, 49] on div "Social Media Post Scheduled on Thursday August-28-2025 • 6:32 pm Source: facebo…" at bounding box center [284, 89] width 193 height 104
click at [384, 8] on div "Social Media Post Scheduled on Thursday August-28-2025 • 6:32 pm Source: facebo…" at bounding box center [284, 136] width 569 height 273
click at [369, 48] on icon at bounding box center [369, 48] width 5 height 5
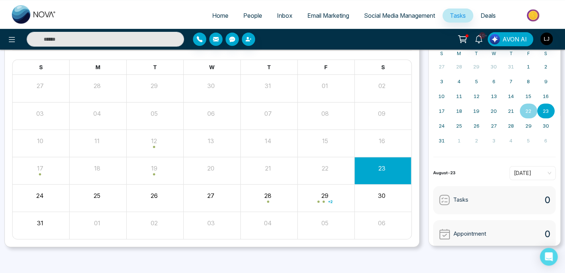
click at [382, 16] on span "Social Media Management" at bounding box center [399, 15] width 71 height 7
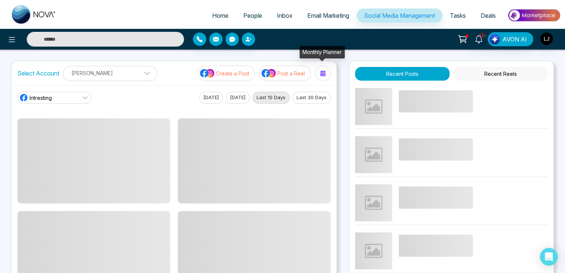
click at [324, 70] on icon at bounding box center [323, 73] width 6 height 6
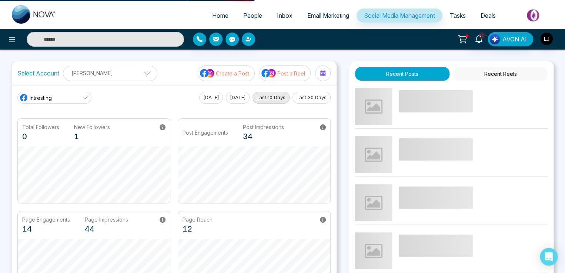
click at [318, 72] on div at bounding box center [323, 73] width 12 height 12
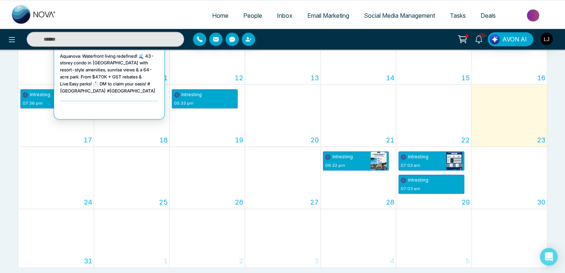
scroll to position [235, 0]
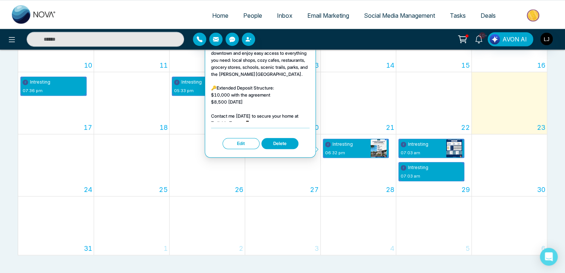
click at [243, 140] on button "Edit" at bounding box center [240, 143] width 37 height 11
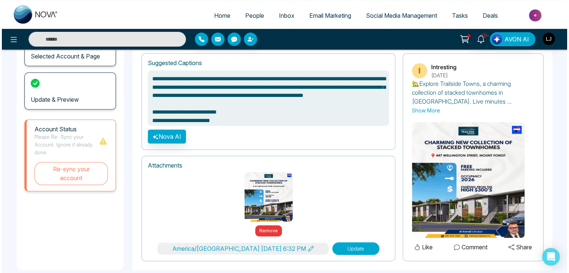
scroll to position [87, 0]
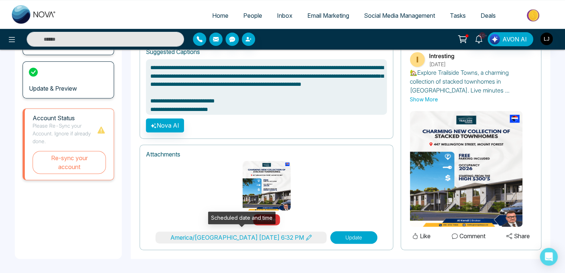
click at [275, 239] on button "America/[GEOGRAPHIC_DATA] [DATE] 6:32 PM" at bounding box center [240, 238] width 171 height 12
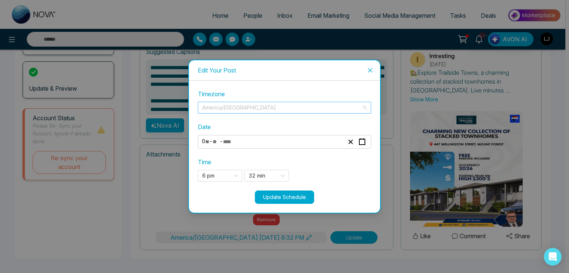
click at [236, 108] on span "America/[GEOGRAPHIC_DATA]" at bounding box center [284, 107] width 164 height 11
click at [222, 194] on div "Update Schedule" at bounding box center [284, 197] width 173 height 13
click at [228, 102] on span "America/[GEOGRAPHIC_DATA]" at bounding box center [284, 107] width 164 height 11
click at [227, 107] on span "America/[GEOGRAPHIC_DATA]" at bounding box center [284, 107] width 164 height 11
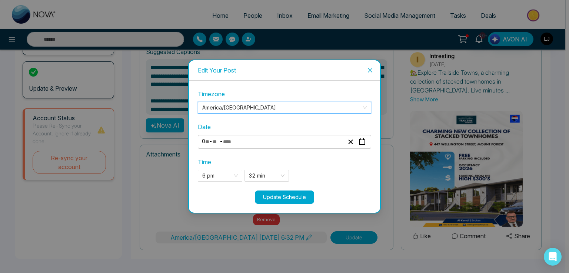
click at [227, 107] on span "America/[GEOGRAPHIC_DATA]" at bounding box center [284, 107] width 164 height 11
click at [237, 111] on span "America/[GEOGRAPHIC_DATA]" at bounding box center [284, 107] width 164 height 11
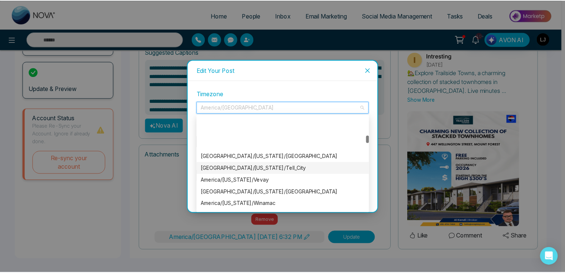
scroll to position [1740, 0]
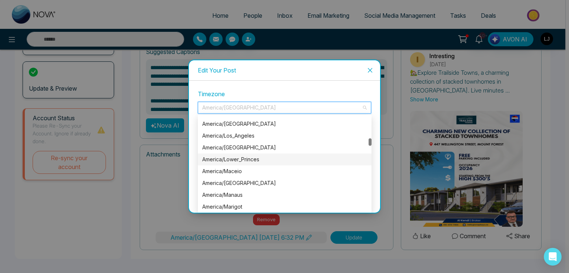
type textarea "**********"
click at [232, 144] on div "America/[GEOGRAPHIC_DATA]" at bounding box center [284, 148] width 165 height 8
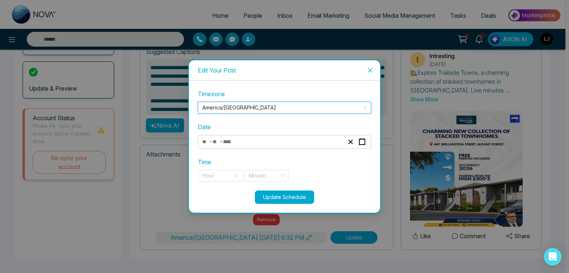
type textarea "**********"
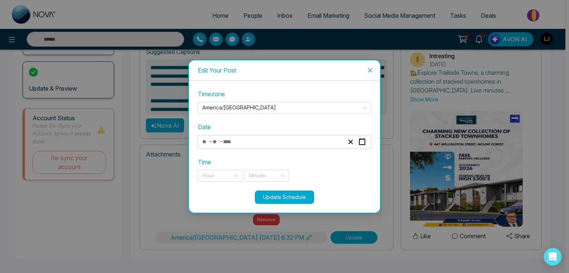
click at [242, 150] on div "Timezone America/Louisville America/Los_Angeles America/Louisville America/Lowe…" at bounding box center [284, 140] width 173 height 101
click at [227, 140] on input "number" at bounding box center [230, 142] width 16 height 10
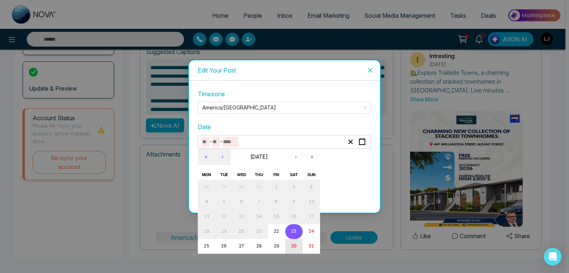
click at [297, 247] on button "30" at bounding box center [293, 246] width 17 height 15
type input "*"
type input "**"
type input "****"
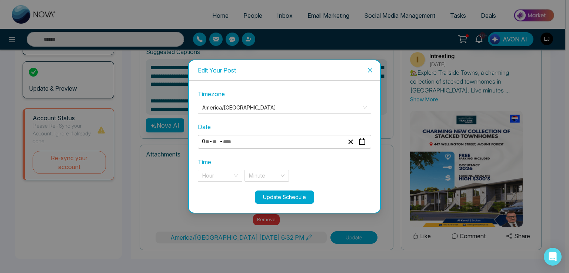
click at [228, 183] on div "**********" at bounding box center [284, 140] width 173 height 101
click at [224, 175] on input "search" at bounding box center [217, 175] width 30 height 11
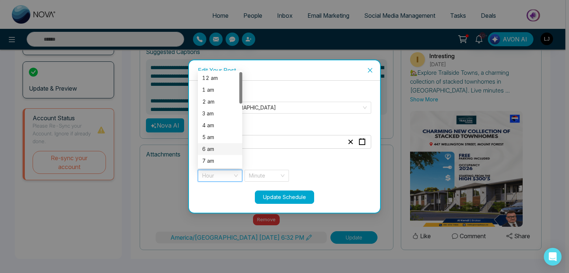
click at [217, 153] on div "6 am" at bounding box center [220, 149] width 44 height 12
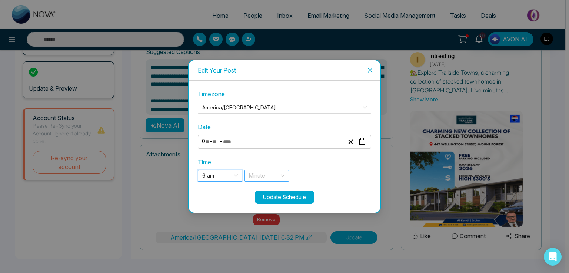
click at [258, 171] on input "search" at bounding box center [264, 175] width 30 height 11
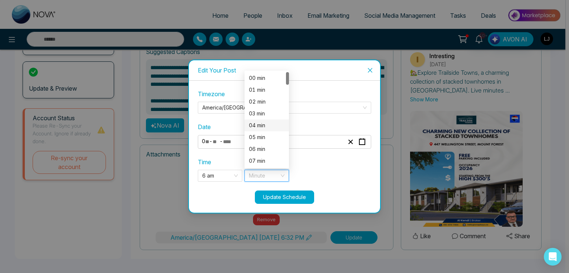
click at [251, 127] on div "04 min" at bounding box center [267, 125] width 36 height 8
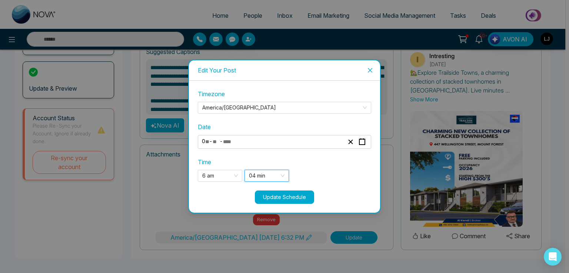
click at [280, 189] on div "**********" at bounding box center [284, 140] width 173 height 101
click at [281, 194] on button "Update Schedule" at bounding box center [284, 197] width 59 height 13
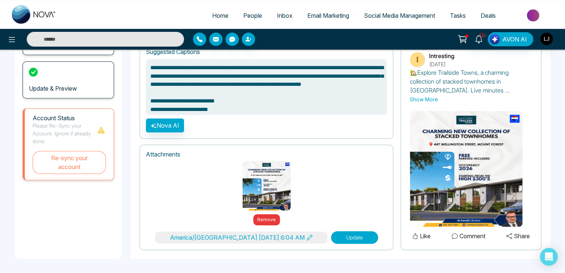
click at [336, 237] on button "Update" at bounding box center [354, 237] width 47 height 13
click at [345, 238] on button "Update" at bounding box center [354, 237] width 47 height 13
click at [548, 37] on img "button" at bounding box center [546, 39] width 13 height 13
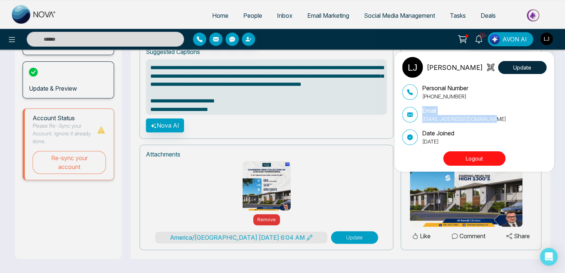
drag, startPoint x: 492, startPoint y: 119, endPoint x: 416, endPoint y: 120, distance: 75.9
click at [416, 120] on div "Email lokeshjoshi6454@gmail.com" at bounding box center [474, 114] width 144 height 17
copy div "Email lokeshjoshi6454@gmail.com"
click at [342, 236] on div "Lokesh Joshi Update Personal Number +918421020309 Email lokeshjoshi6454@gmail.c…" at bounding box center [282, 136] width 565 height 273
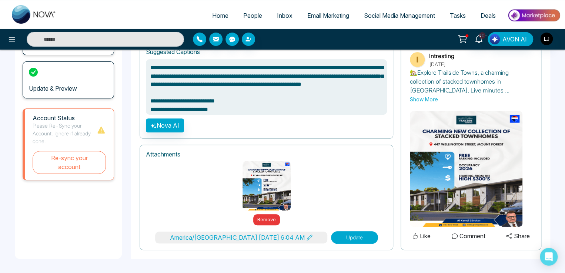
click at [344, 234] on button "Update" at bounding box center [354, 237] width 47 height 13
type textarea "**********"
click at [212, 13] on span "Home" at bounding box center [220, 15] width 16 height 7
select select "*"
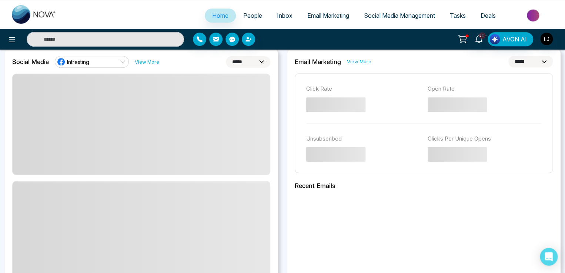
scroll to position [222, 0]
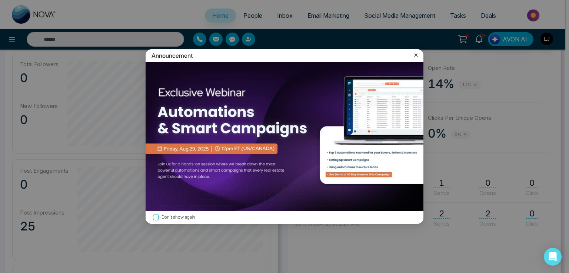
click at [415, 55] on icon at bounding box center [415, 55] width 3 height 3
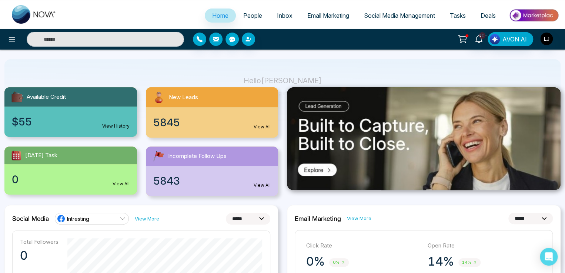
scroll to position [37, 0]
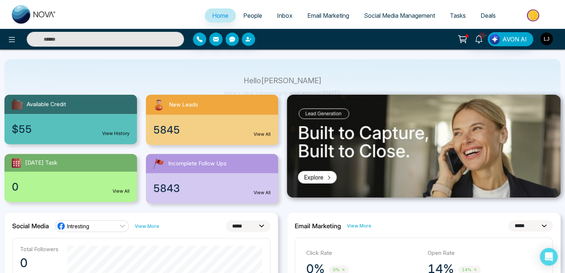
click at [545, 39] on img "button" at bounding box center [546, 39] width 13 height 13
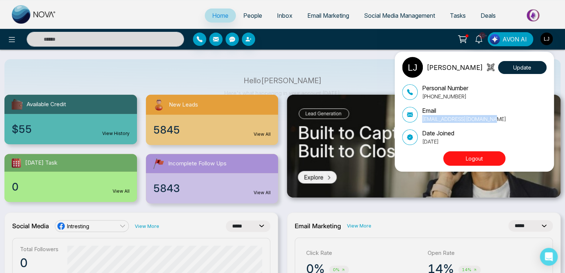
drag, startPoint x: 422, startPoint y: 120, endPoint x: 495, endPoint y: 118, distance: 73.3
click at [495, 118] on div "Email lokeshjoshi6454@gmail.com" at bounding box center [474, 114] width 144 height 17
click at [132, 11] on div "Lokesh Joshi Update Personal Number +918421020309 Email lokeshjoshi6454@gmail.c…" at bounding box center [282, 136] width 565 height 273
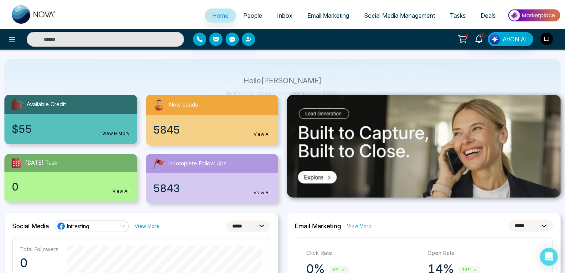
click at [549, 40] on img "button" at bounding box center [546, 39] width 13 height 13
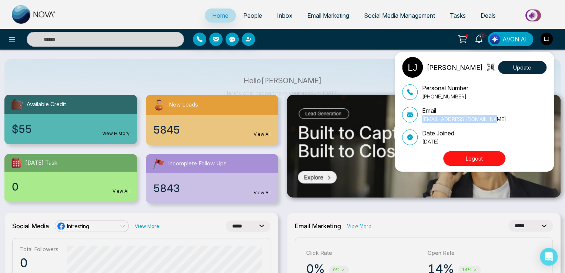
drag, startPoint x: 422, startPoint y: 119, endPoint x: 486, endPoint y: 122, distance: 64.5
click at [486, 122] on p "lokeshjoshi6454@gmail.com" at bounding box center [464, 119] width 84 height 8
click at [138, 66] on div "Lokesh Joshi Update Personal Number +918421020309 Email lokeshjoshi6454@gmail.c…" at bounding box center [282, 136] width 565 height 273
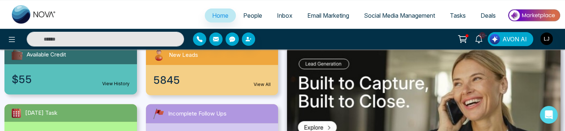
scroll to position [74, 0]
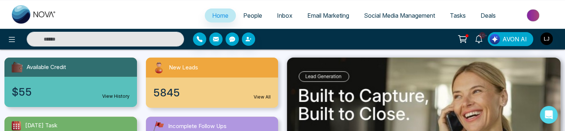
click at [267, 97] on link "View All" at bounding box center [262, 97] width 17 height 7
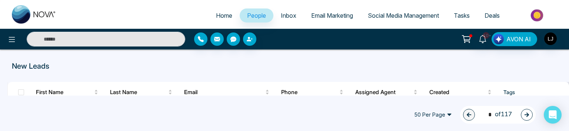
click at [223, 11] on link "Home" at bounding box center [223, 16] width 31 height 14
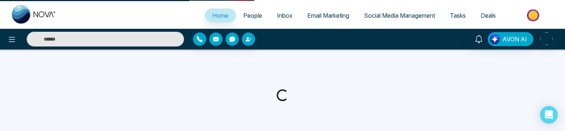
select select "*"
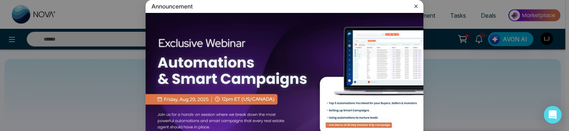
click at [415, 5] on icon at bounding box center [415, 6] width 7 height 7
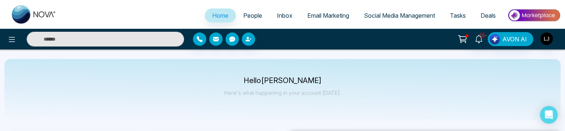
click at [261, 16] on link "People" at bounding box center [253, 16] width 34 height 14
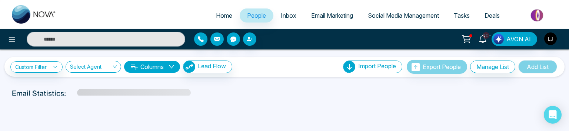
click at [219, 15] on span "Home" at bounding box center [224, 15] width 16 height 7
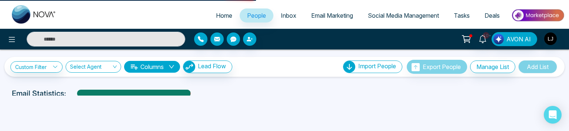
select select "*"
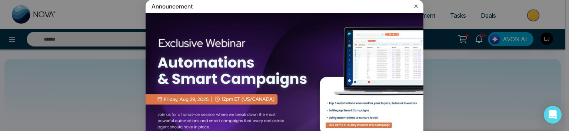
click at [412, 5] on icon at bounding box center [415, 6] width 7 height 7
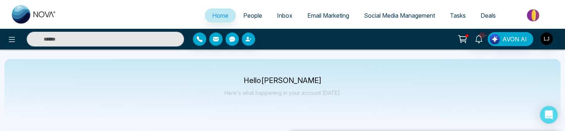
click at [252, 16] on span "People" at bounding box center [252, 15] width 19 height 7
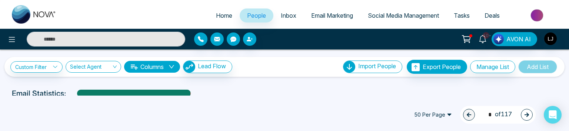
click at [216, 13] on span "Home" at bounding box center [224, 15] width 16 height 7
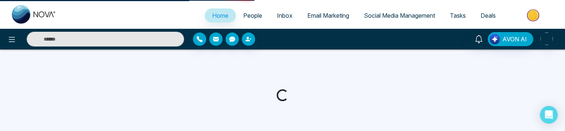
select select "*"
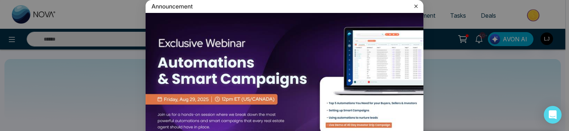
click at [414, 6] on icon at bounding box center [415, 5] width 3 height 3
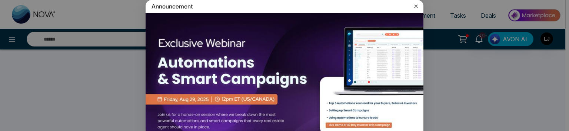
select select "*"
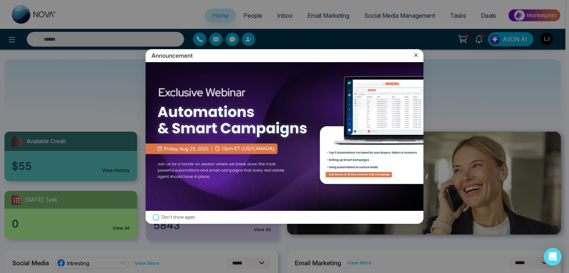
click at [415, 55] on icon at bounding box center [415, 55] width 3 height 3
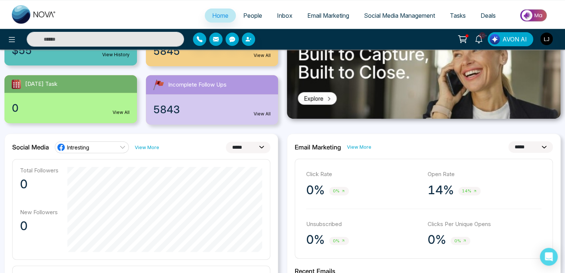
scroll to position [185, 0]
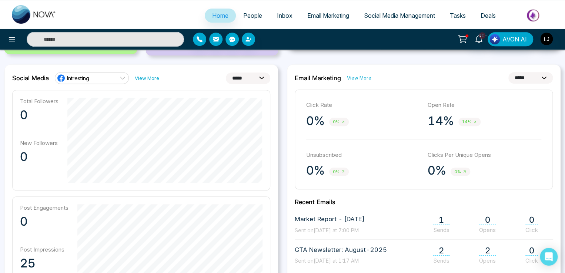
click at [100, 83] on link "Intresting" at bounding box center [92, 78] width 74 height 12
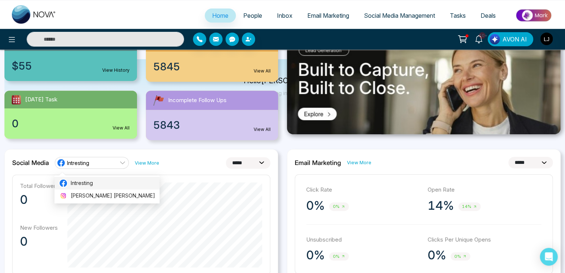
scroll to position [0, 0]
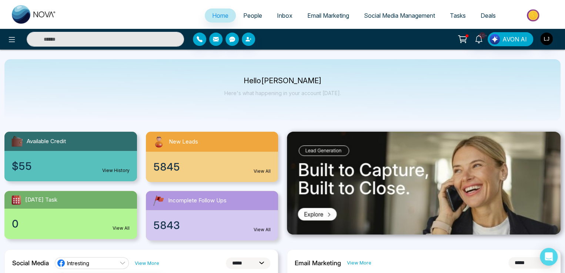
click at [385, 14] on span "Social Media Management" at bounding box center [399, 15] width 71 height 7
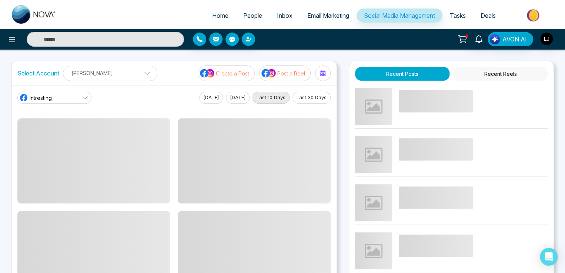
click at [326, 73] on div at bounding box center [323, 73] width 12 height 12
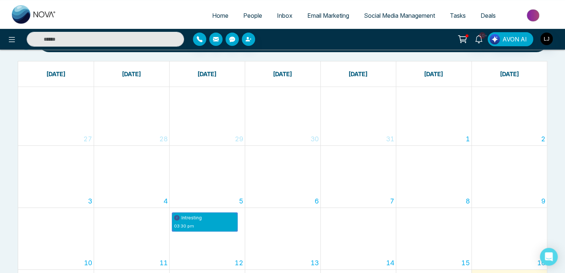
scroll to position [185, 0]
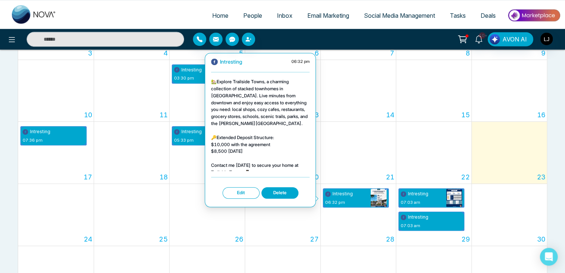
click at [240, 131] on button "Edit" at bounding box center [240, 192] width 37 height 11
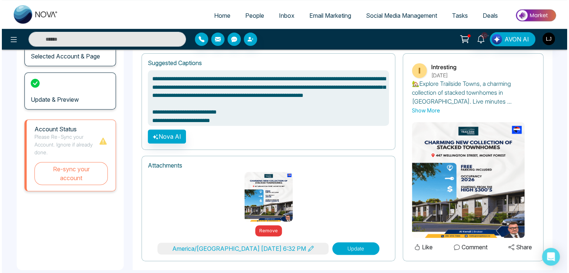
scroll to position [87, 0]
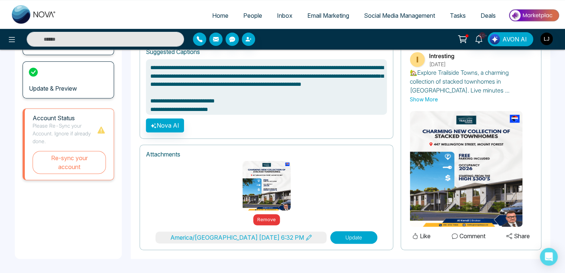
click at [221, 131] on button "America/[GEOGRAPHIC_DATA] [DATE] 6:32 PM" at bounding box center [240, 238] width 171 height 12
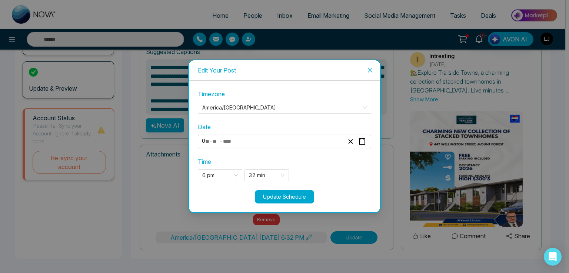
type textarea "**********"
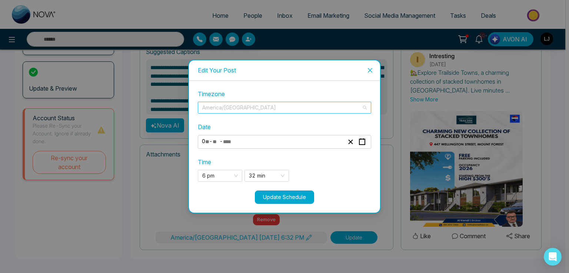
click at [235, 106] on span "America/[GEOGRAPHIC_DATA]" at bounding box center [284, 107] width 164 height 11
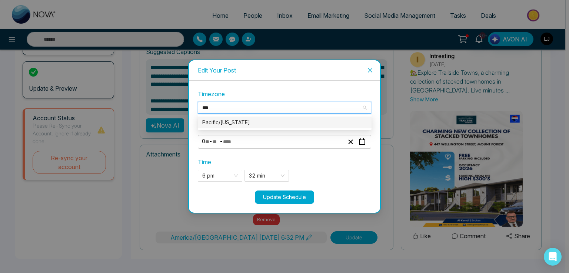
type input "**"
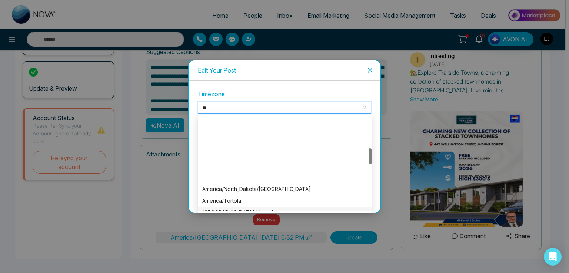
scroll to position [185, 0]
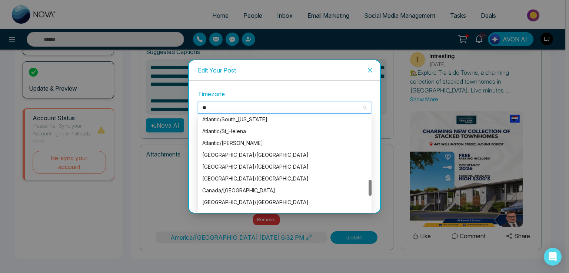
type textarea "**********"
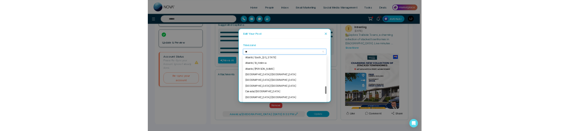
scroll to position [444, 0]
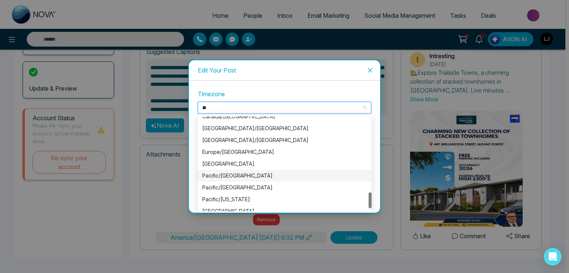
click at [234, 131] on div "Pacific/[GEOGRAPHIC_DATA]" at bounding box center [284, 176] width 165 height 8
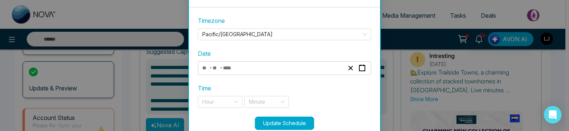
scroll to position [21, 0]
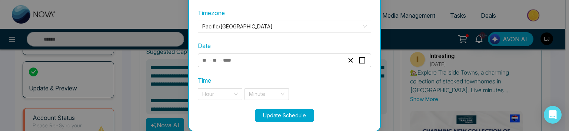
click at [220, 63] on span "-" at bounding box center [221, 60] width 3 height 9
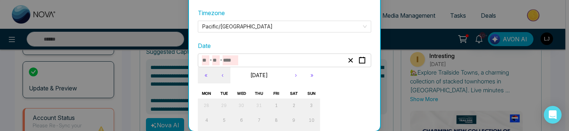
click at [222, 60] on input "number" at bounding box center [230, 61] width 16 height 10
type textarea "**********"
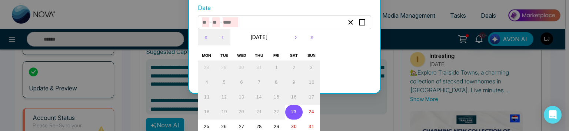
scroll to position [62, 0]
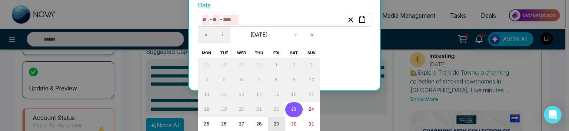
click at [274, 123] on abbr "29" at bounding box center [277, 124] width 6 height 5
type input "*"
type input "**"
type input "****"
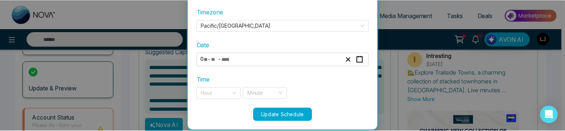
scroll to position [21, 0]
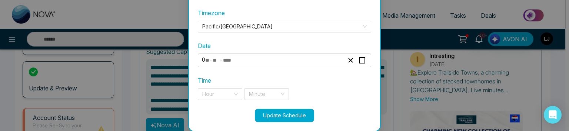
click at [218, 86] on div "Time Hour Minute" at bounding box center [284, 88] width 173 height 24
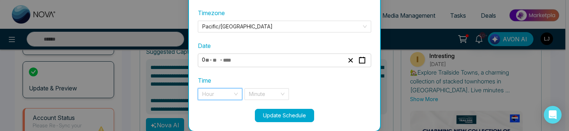
click at [216, 93] on input "search" at bounding box center [217, 94] width 30 height 11
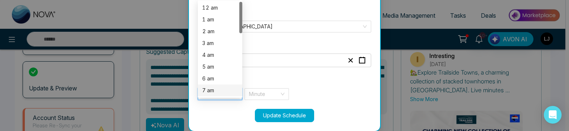
click at [214, 92] on div "7 am" at bounding box center [220, 91] width 36 height 8
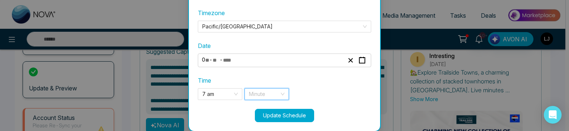
click at [250, 93] on input "search" at bounding box center [264, 94] width 30 height 11
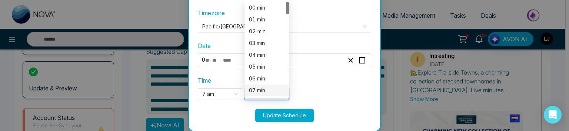
click at [255, 90] on div "07 min" at bounding box center [267, 91] width 36 height 8
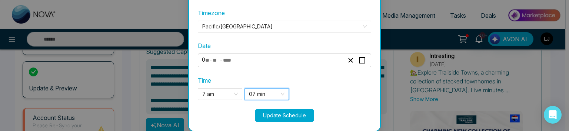
click at [277, 109] on button "Update Schedule" at bounding box center [284, 115] width 59 height 13
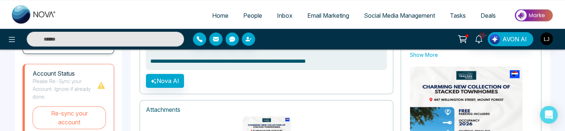
scroll to position [198, 0]
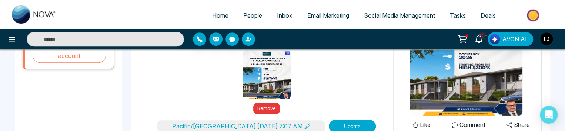
drag, startPoint x: 333, startPoint y: 123, endPoint x: 326, endPoint y: 122, distance: 7.1
click at [333, 123] on button "Update" at bounding box center [352, 126] width 47 height 13
type textarea "**********"
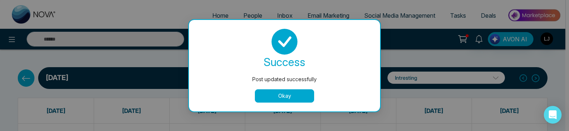
click at [279, 95] on button "Okay" at bounding box center [284, 96] width 59 height 13
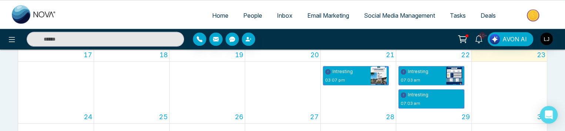
scroll to position [296, 0]
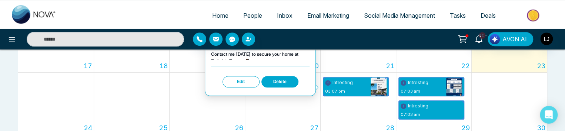
click at [246, 78] on button "Edit" at bounding box center [240, 81] width 37 height 11
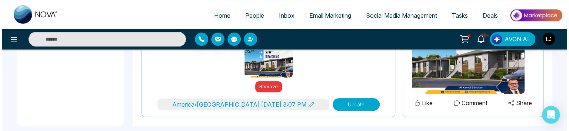
scroll to position [228, 0]
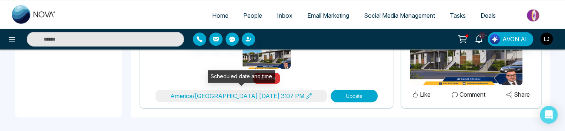
click at [222, 95] on button "America/[GEOGRAPHIC_DATA] [DATE] 3:07 PM" at bounding box center [240, 96] width 171 height 12
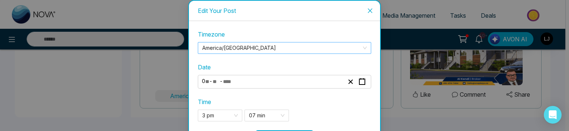
click at [221, 48] on span "America/[GEOGRAPHIC_DATA]" at bounding box center [284, 48] width 164 height 11
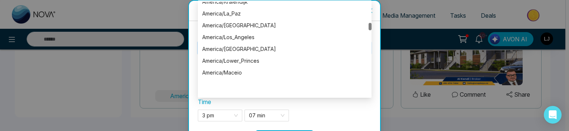
scroll to position [1687, 0]
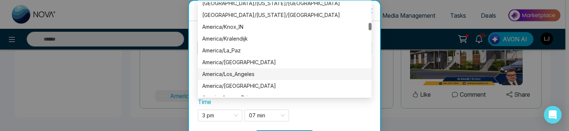
type textarea "**********"
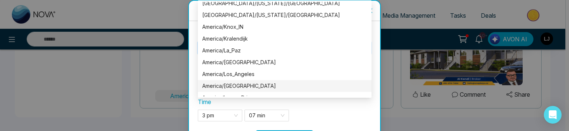
click at [233, 84] on div "America/[GEOGRAPHIC_DATA]" at bounding box center [284, 86] width 165 height 8
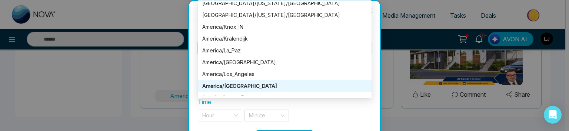
type textarea "**********"
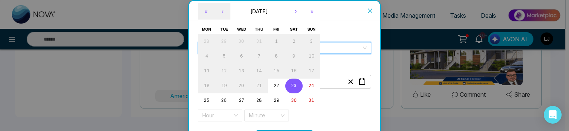
click at [223, 79] on div "- - « ‹ [DATE] › » Mon Tue Wed Thu Fri Sat Sun 28 29 30 31 1 2 3 4 5 6 7 8 9 10…" at bounding box center [284, 82] width 173 height 14
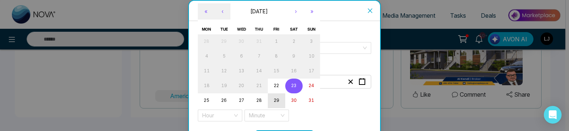
click at [275, 99] on abbr "29" at bounding box center [277, 100] width 6 height 5
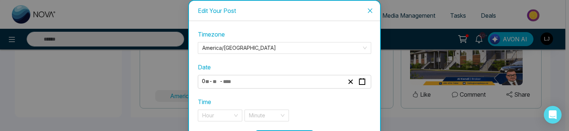
type input "*"
type input "**"
type input "****"
click at [211, 119] on input "search" at bounding box center [217, 115] width 30 height 11
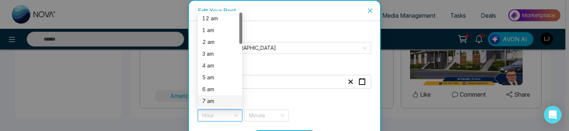
click at [214, 98] on div "7 am" at bounding box center [220, 101] width 36 height 8
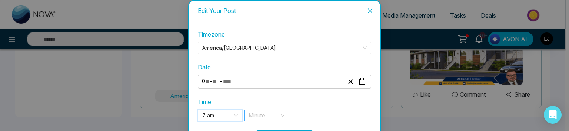
click at [261, 118] on input "search" at bounding box center [264, 115] width 30 height 11
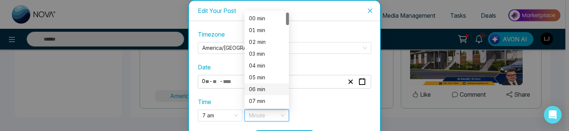
click at [252, 94] on div "06 min" at bounding box center [266, 90] width 44 height 12
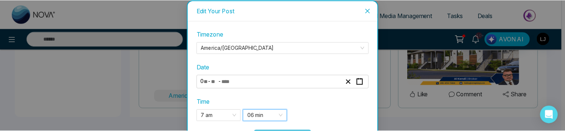
scroll to position [21, 0]
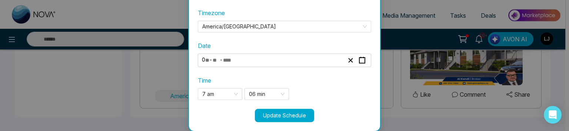
click at [275, 111] on button "Update Schedule" at bounding box center [284, 115] width 59 height 13
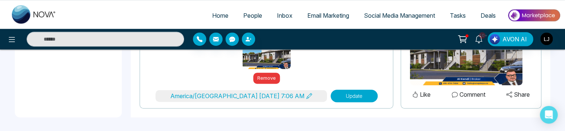
click at [333, 91] on button "Update" at bounding box center [354, 96] width 47 height 13
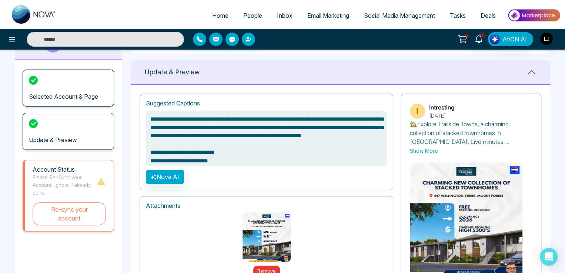
scroll to position [0, 0]
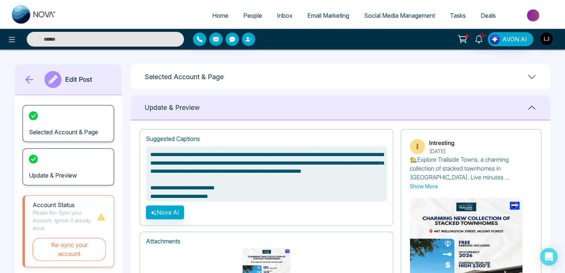
type textarea "**********"
click at [251, 15] on span "People" at bounding box center [252, 15] width 19 height 7
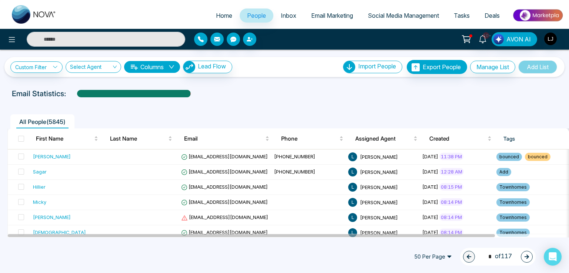
click at [216, 16] on span "Home" at bounding box center [224, 15] width 16 height 7
select select "*"
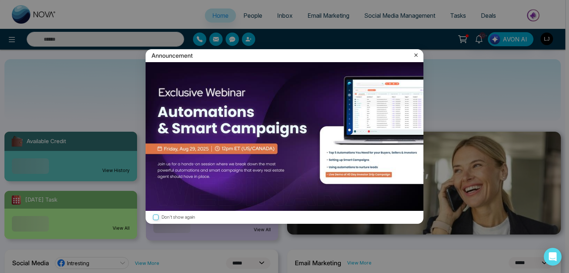
click at [414, 52] on icon at bounding box center [415, 54] width 7 height 7
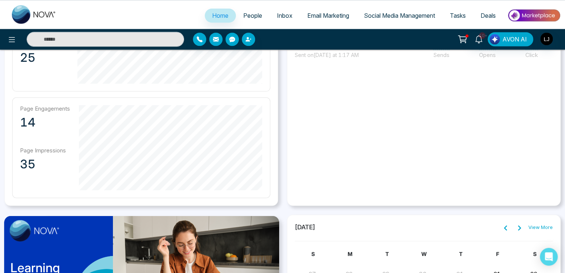
scroll to position [288, 0]
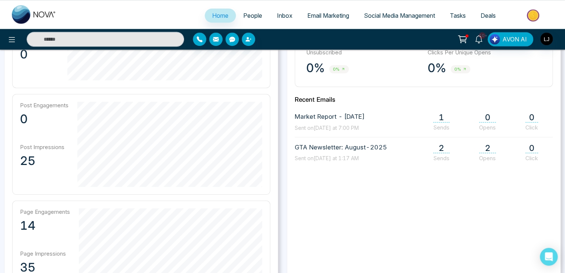
click at [248, 13] on span "People" at bounding box center [252, 15] width 19 height 7
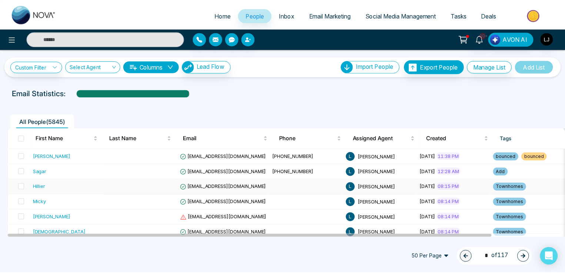
scroll to position [37, 0]
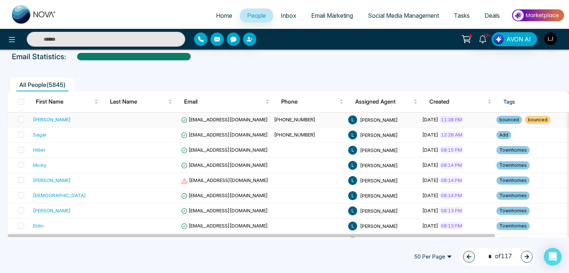
click at [42, 118] on div "[PERSON_NAME]" at bounding box center [52, 119] width 38 height 7
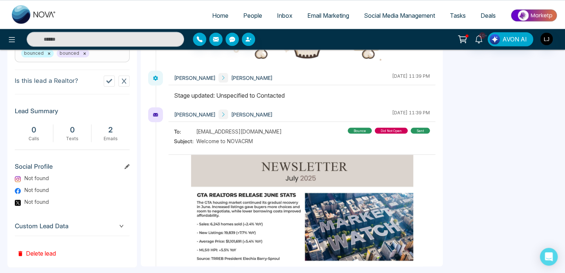
scroll to position [339, 0]
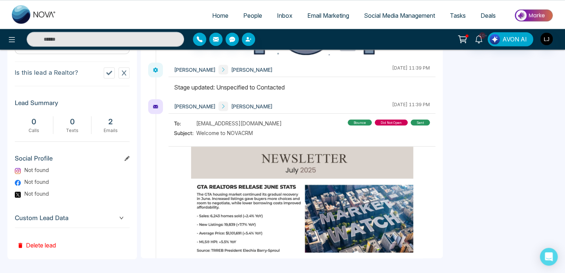
click at [113, 131] on span "Custom Lead Data" at bounding box center [72, 218] width 115 height 10
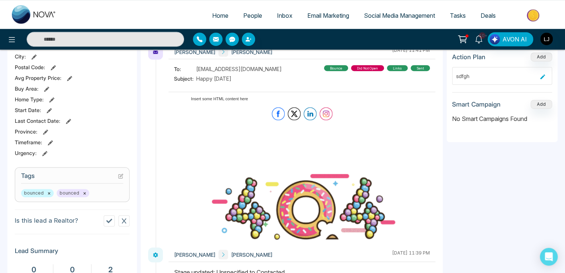
scroll to position [0, 0]
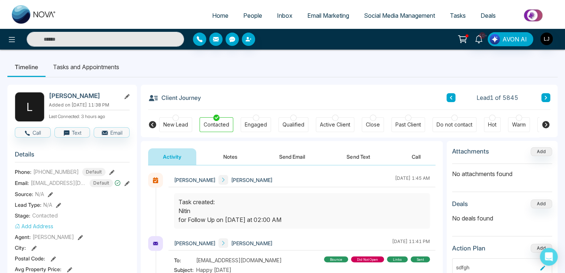
click at [282, 12] on span "Inbox" at bounding box center [285, 15] width 16 height 7
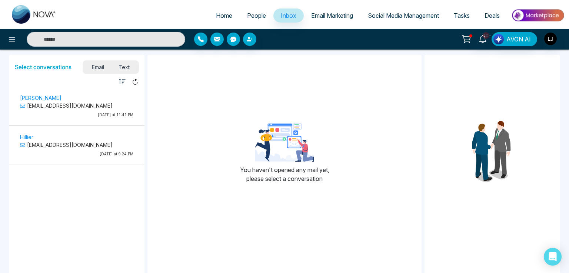
click at [394, 11] on link "Social Media Management" at bounding box center [403, 16] width 86 height 14
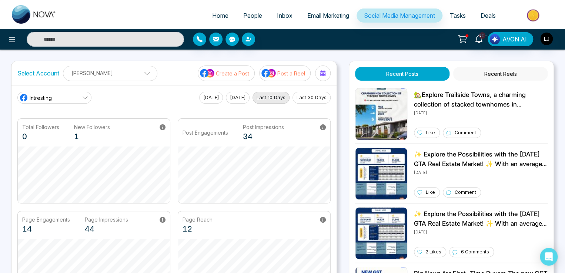
click at [302, 96] on button "Last 30 Days" at bounding box center [311, 98] width 38 height 12
click at [464, 11] on link "Tasks" at bounding box center [457, 16] width 31 height 14
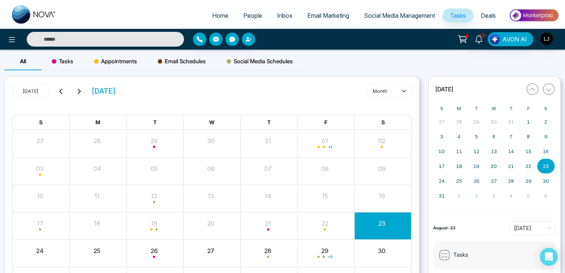
click at [484, 16] on span "Deals" at bounding box center [488, 15] width 15 height 7
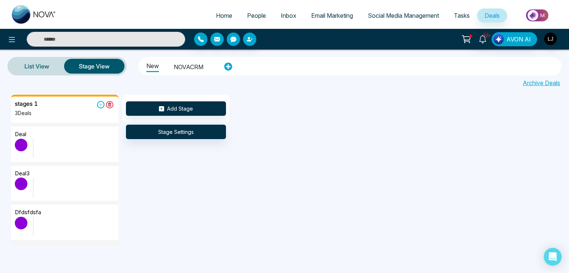
click at [468, 39] on icon at bounding box center [466, 39] width 10 height 10
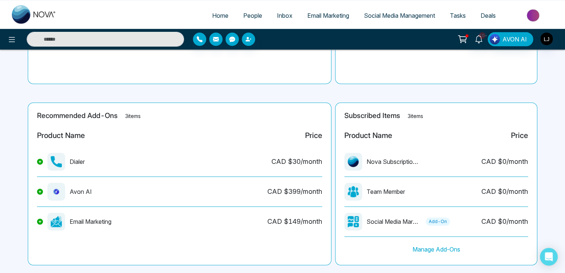
scroll to position [138, 0]
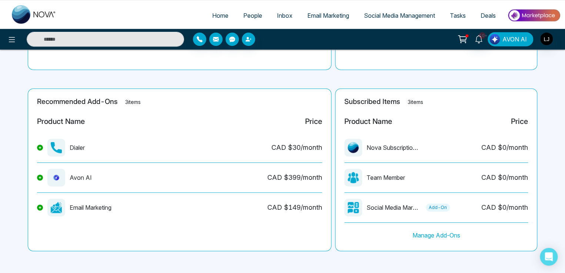
click at [515, 42] on span "AVON AI" at bounding box center [514, 39] width 24 height 9
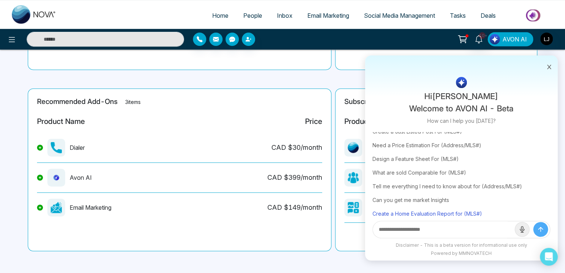
scroll to position [43, 0]
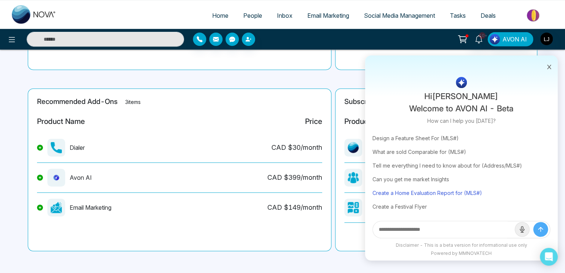
click at [423, 131] on div "Create a Home Evaluation Report for (MLS#)" at bounding box center [461, 193] width 178 height 14
type input "**********"
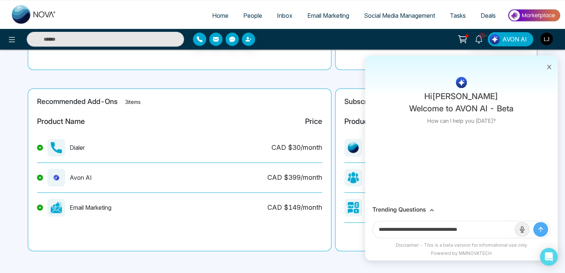
click at [523, 131] on icon "button" at bounding box center [521, 229] width 7 height 7
click at [540, 131] on icon "button" at bounding box center [540, 229] width 7 height 7
click at [540, 131] on icon "submit" at bounding box center [540, 229] width 4 height 4
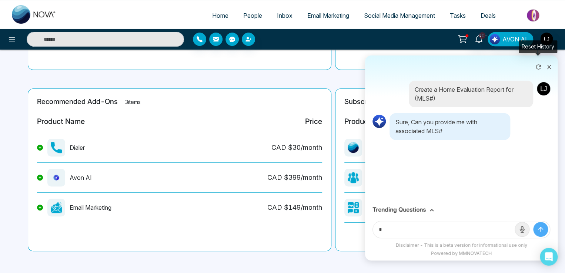
click at [539, 65] on icon at bounding box center [538, 66] width 5 height 5
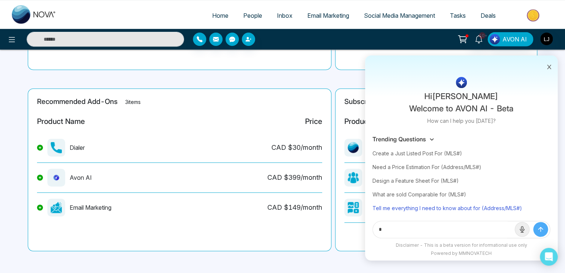
click at [463, 131] on div "Tell me everything I need to know about for (Address/MLS#)" at bounding box center [461, 208] width 178 height 14
type input "**********"
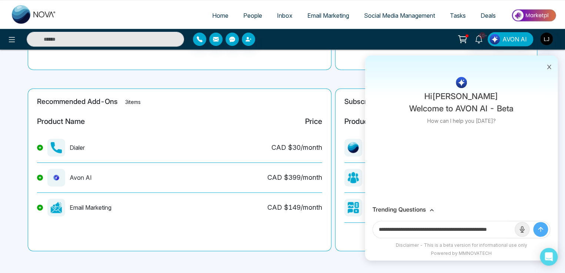
click at [541, 131] on icon "submit" at bounding box center [540, 229] width 7 height 7
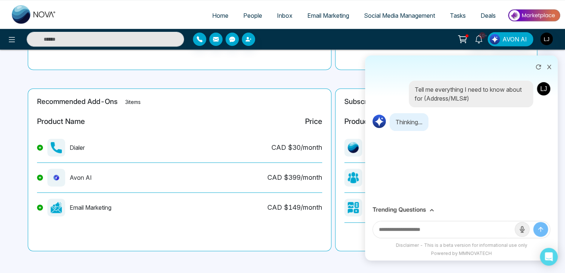
click at [426, 131] on div "Trending Questions" at bounding box center [461, 209] width 178 height 7
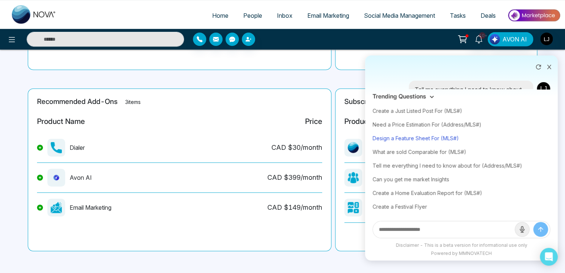
click at [415, 131] on div "Design a Feature Sheet For (MLS#)" at bounding box center [461, 138] width 178 height 14
type input "**********"
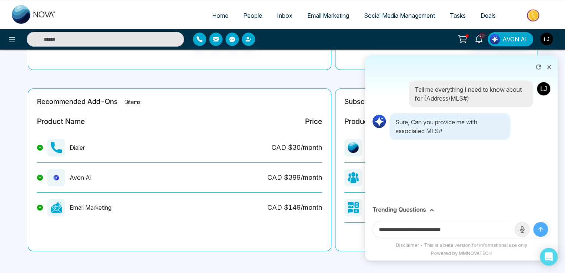
click at [538, 131] on icon "submit" at bounding box center [540, 229] width 7 height 7
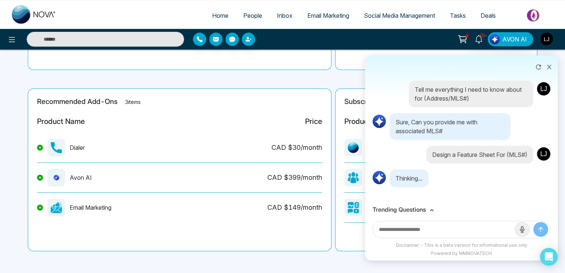
click at [416, 131] on h3 "Trending Questions" at bounding box center [398, 209] width 53 height 7
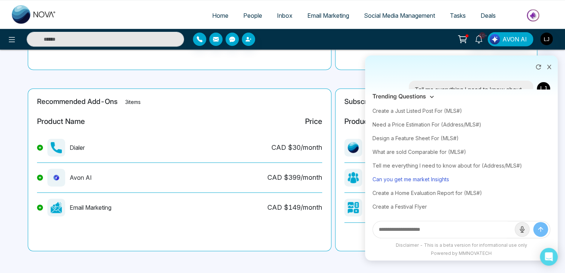
click at [406, 131] on div "Can you get me market Insights" at bounding box center [461, 180] width 178 height 14
type input "**********"
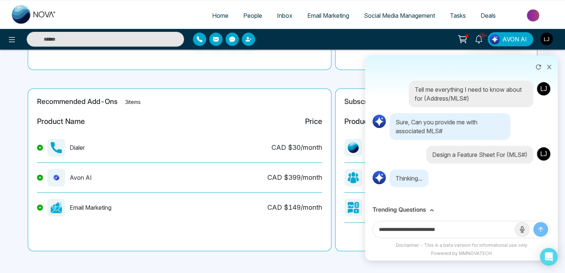
click at [544, 131] on div at bounding box center [531, 229] width 33 height 15
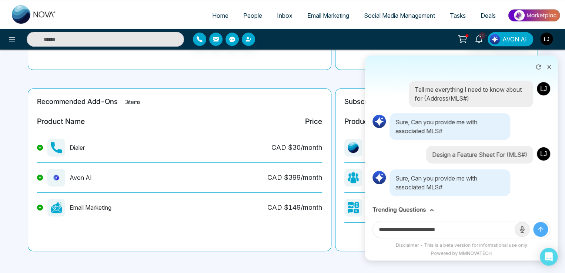
click at [542, 131] on icon "submit" at bounding box center [540, 229] width 7 height 7
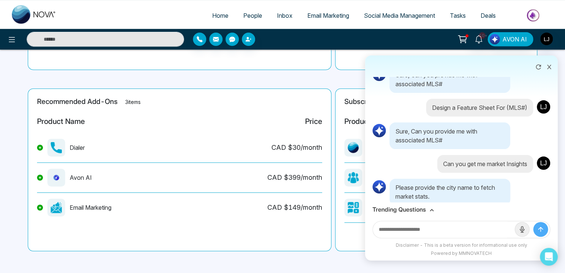
scroll to position [56, 0]
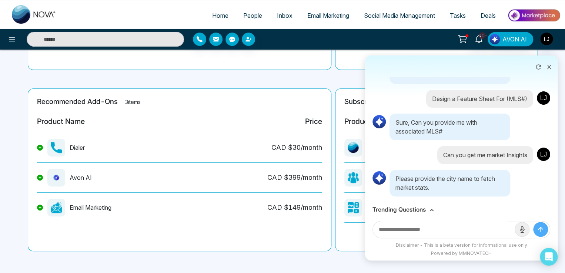
click at [419, 131] on h3 "Trending Questions" at bounding box center [398, 209] width 53 height 7
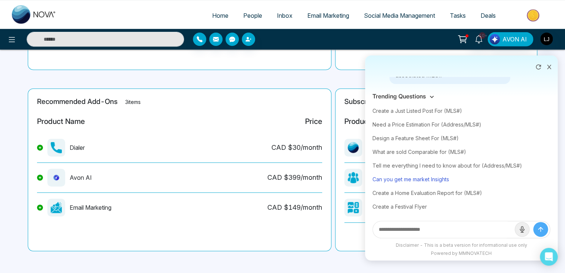
click at [413, 131] on div "Can you get me market Insights" at bounding box center [461, 180] width 178 height 14
type input "**********"
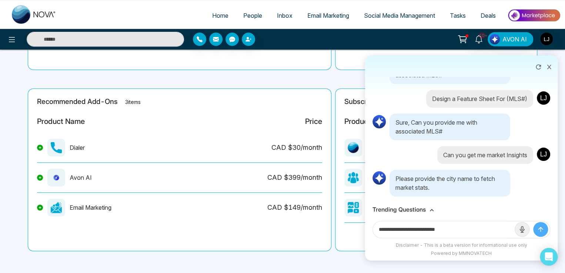
click at [541, 131] on icon "submit" at bounding box center [540, 229] width 7 height 7
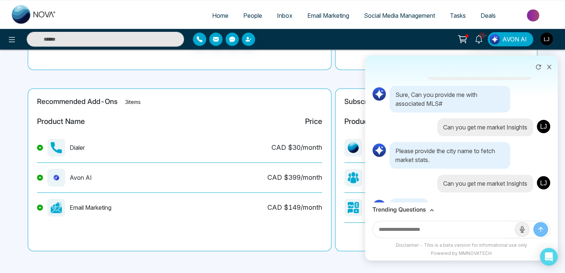
scroll to position [103, 0]
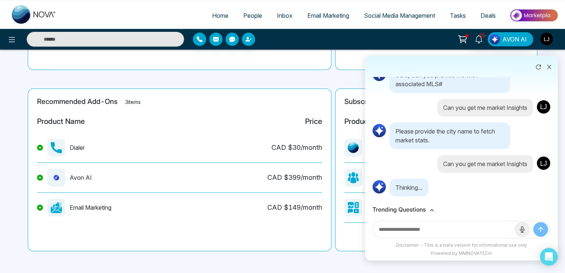
click at [412, 131] on h3 "Trending Questions" at bounding box center [398, 209] width 53 height 7
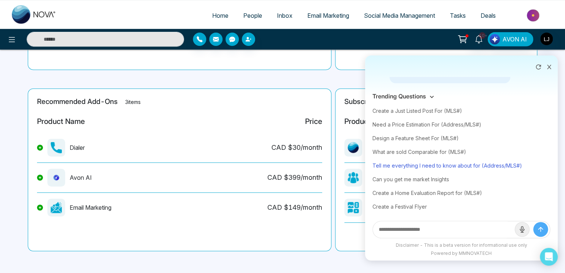
click at [407, 131] on div "Tell me everything I need to know about for (Address/MLS#)" at bounding box center [461, 166] width 178 height 14
type input "**********"
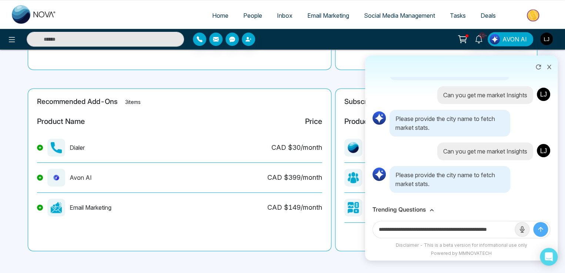
scroll to position [116, 0]
click at [538, 131] on icon "submit" at bounding box center [540, 229] width 7 height 7
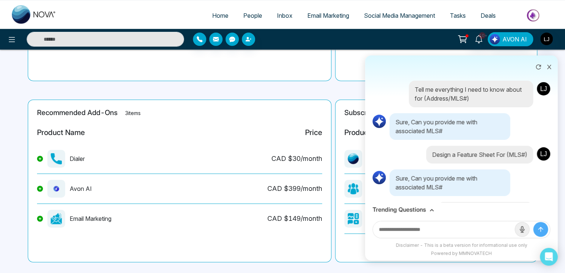
scroll to position [0, 0]
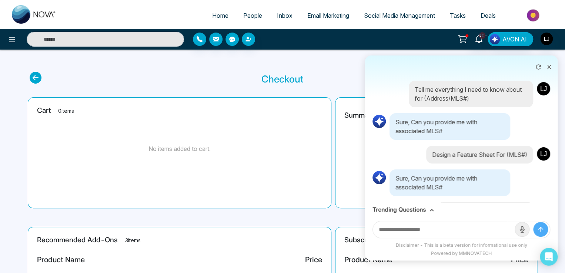
click at [543, 64] on button at bounding box center [538, 66] width 12 height 14
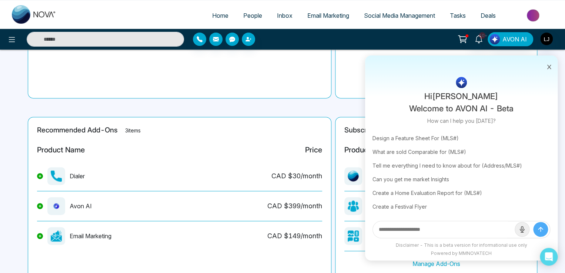
scroll to position [111, 0]
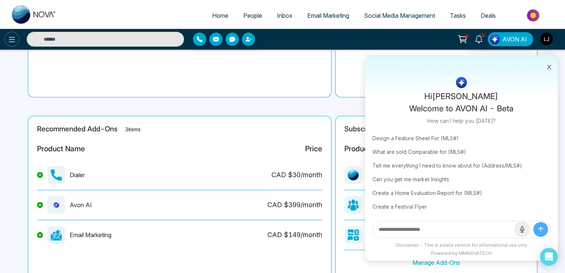
click at [10, 36] on icon at bounding box center [11, 39] width 9 height 9
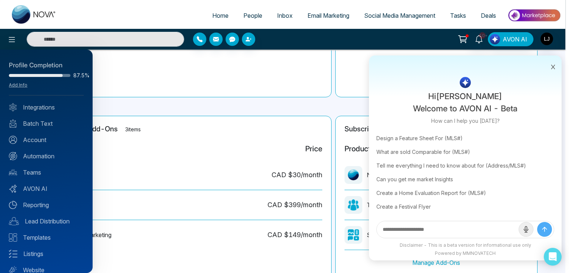
click at [273, 131] on div at bounding box center [284, 136] width 569 height 273
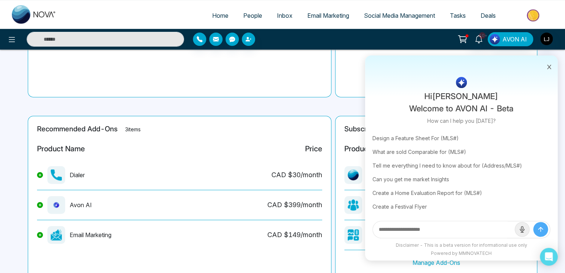
click at [243, 12] on span "People" at bounding box center [252, 15] width 19 height 7
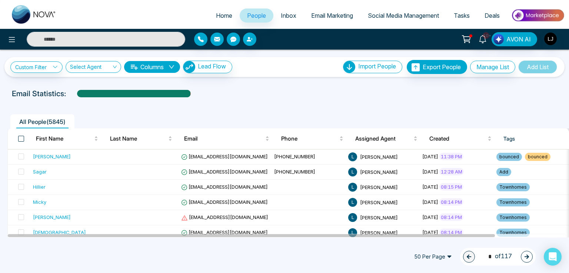
click at [20, 131] on span at bounding box center [21, 139] width 6 height 6
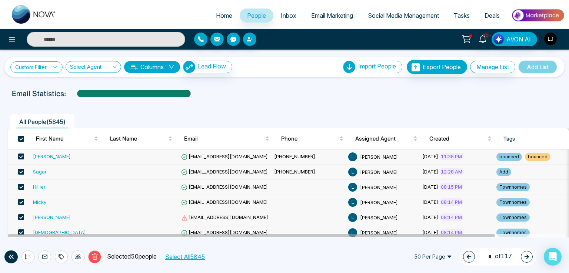
click at [30, 68] on link "Custom Filter" at bounding box center [36, 66] width 52 height 11
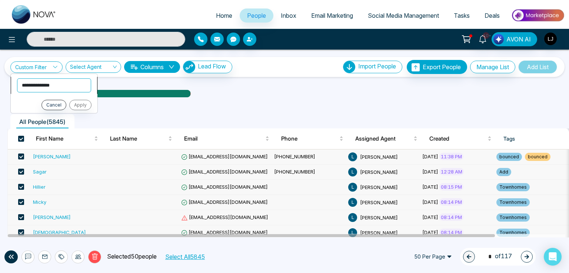
click at [37, 84] on select "**********" at bounding box center [54, 85] width 74 height 14
drag, startPoint x: 252, startPoint y: 94, endPoint x: 155, endPoint y: 37, distance: 112.4
click at [230, 85] on div "**********" at bounding box center [284, 144] width 569 height 188
